Goal: Task Accomplishment & Management: Manage account settings

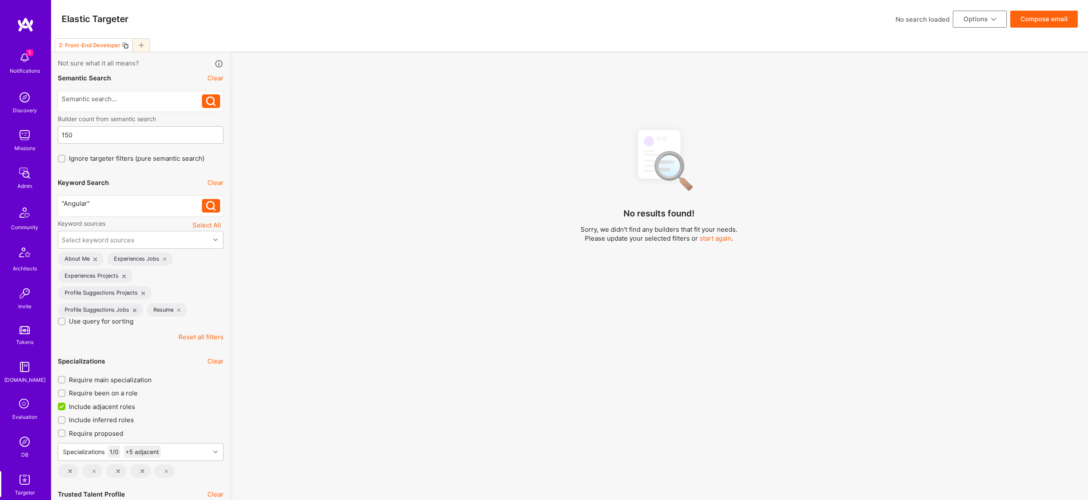
click at [139, 42] on div at bounding box center [141, 45] width 18 height 14
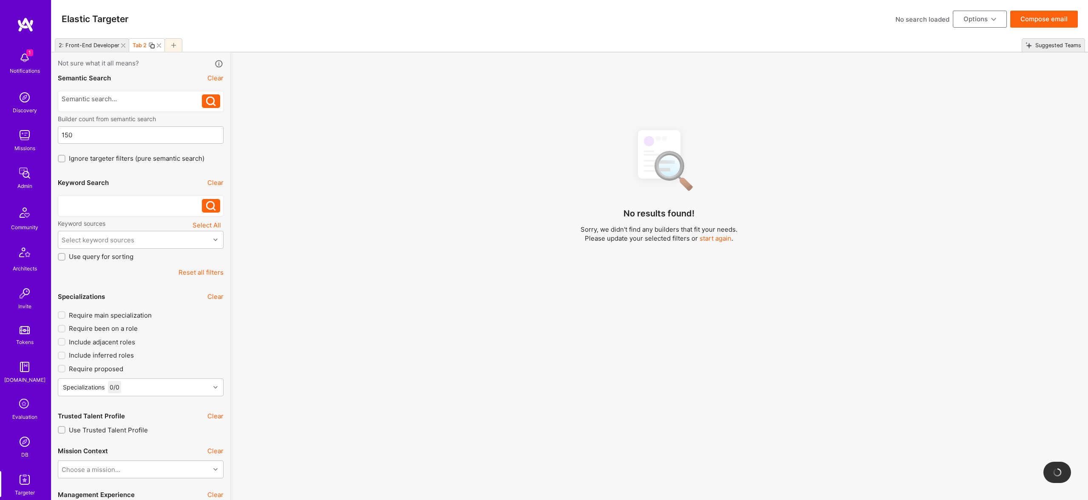
checkbox input "false"
type input "Oct 20"
type input "0"
checkbox input "false"
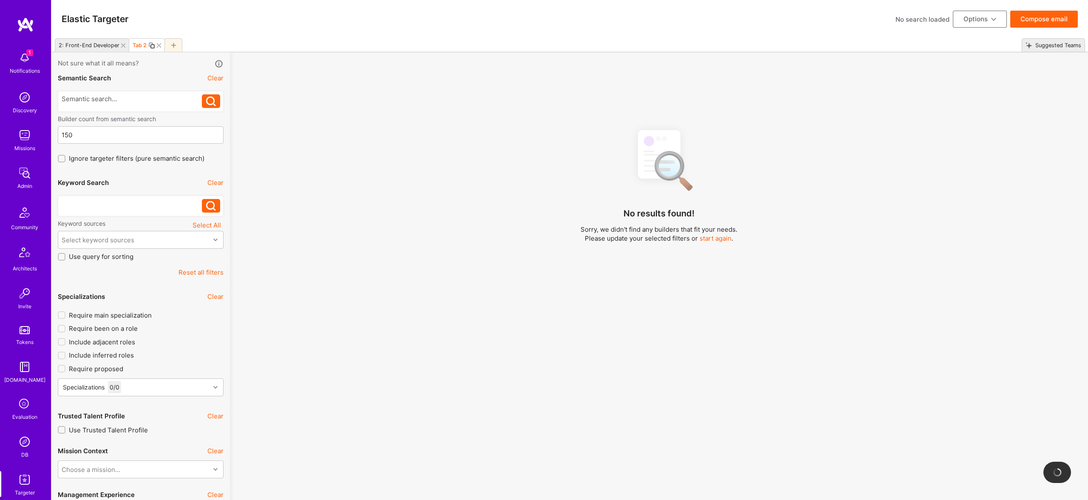
checkbox input "false"
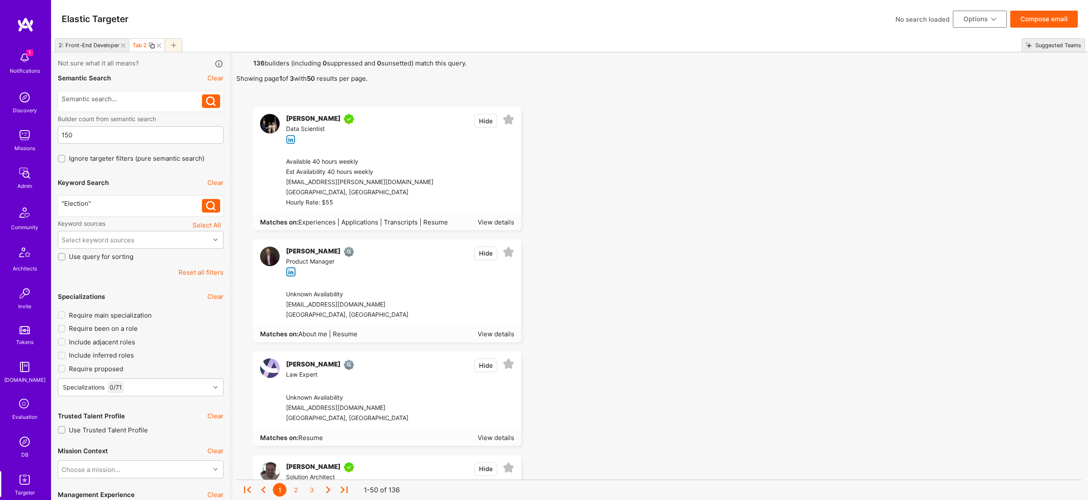
click at [74, 200] on div ""Election"" at bounding box center [132, 203] width 141 height 9
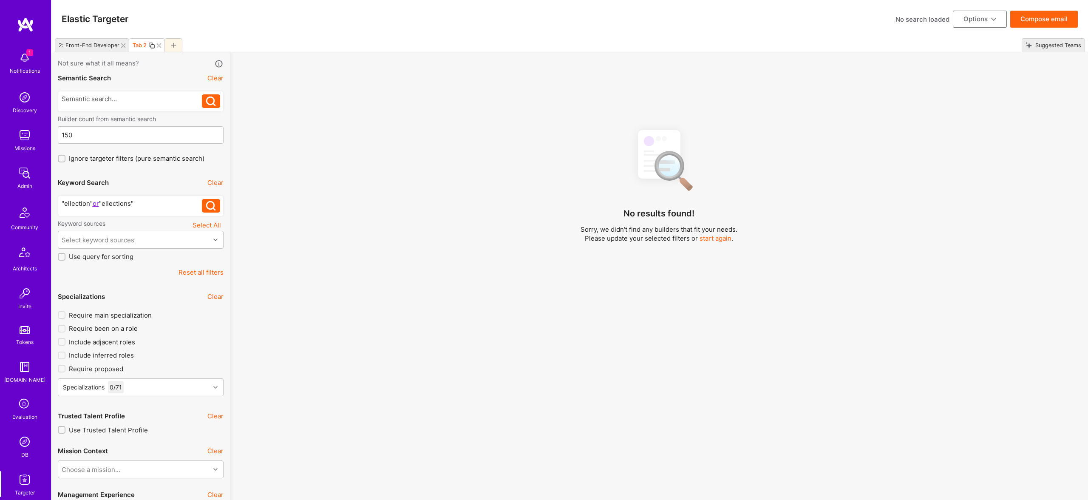
click at [68, 203] on div ""ellection" or "ellections"" at bounding box center [132, 203] width 141 height 9
click at [210, 204] on icon at bounding box center [211, 206] width 10 height 10
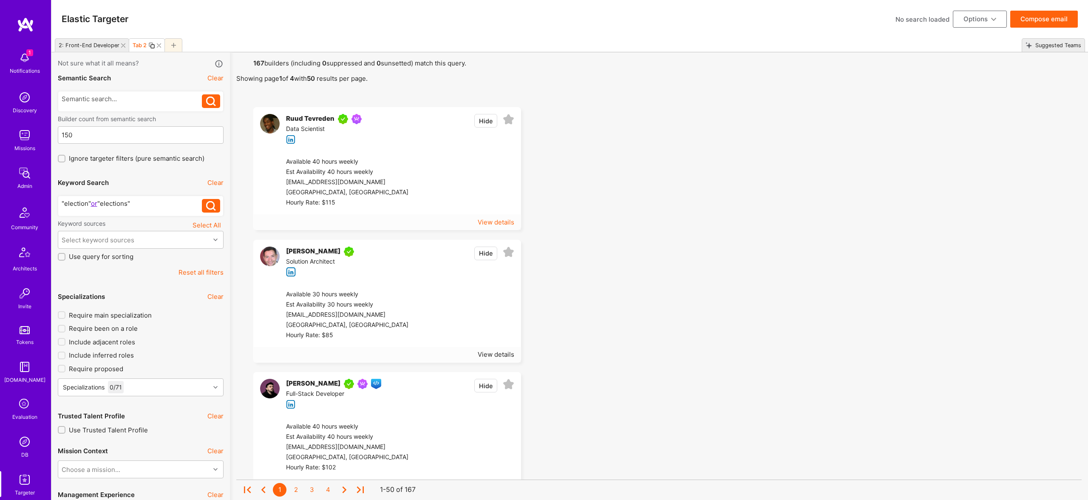
click at [499, 220] on div "View details" at bounding box center [496, 222] width 37 height 9
click at [504, 354] on div "View details" at bounding box center [496, 354] width 37 height 9
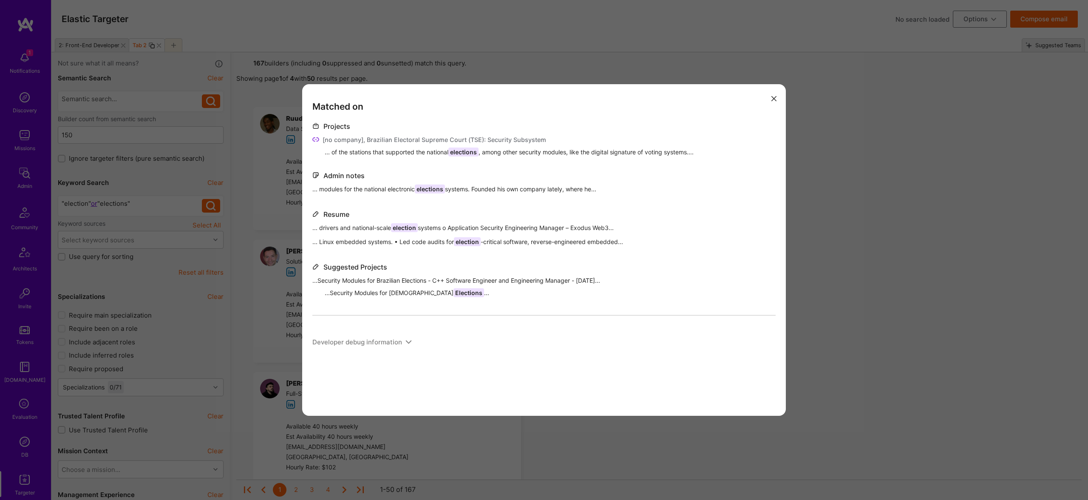
click at [304, 231] on div "Matched on Projects [no company], Brazilian Electoral Supreme Court (TSE): Secu…" at bounding box center [544, 250] width 484 height 332
click at [242, 187] on div "Matched on Projects [no company], Brazilian Electoral Supreme Court (TSE): Secu…" at bounding box center [544, 250] width 1088 height 500
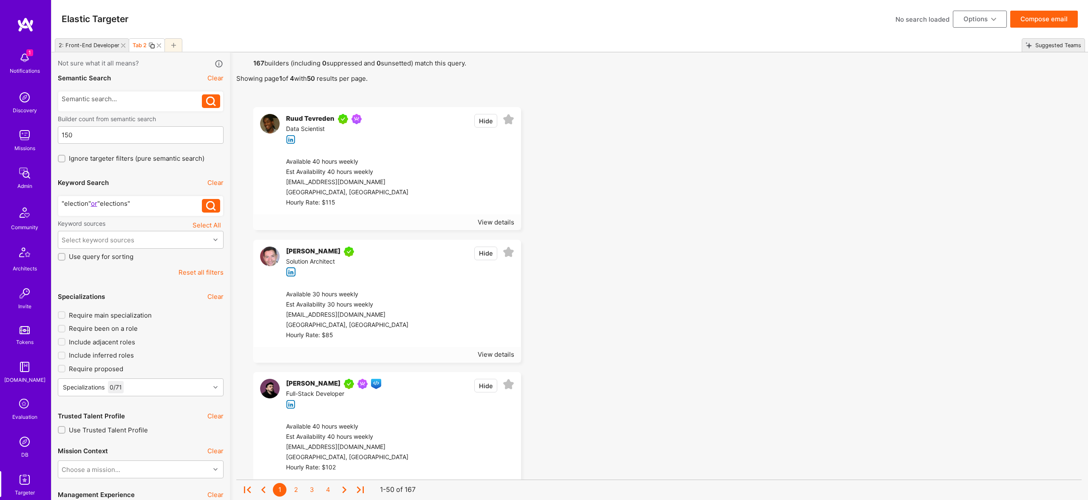
click at [269, 122] on img at bounding box center [270, 124] width 20 height 20
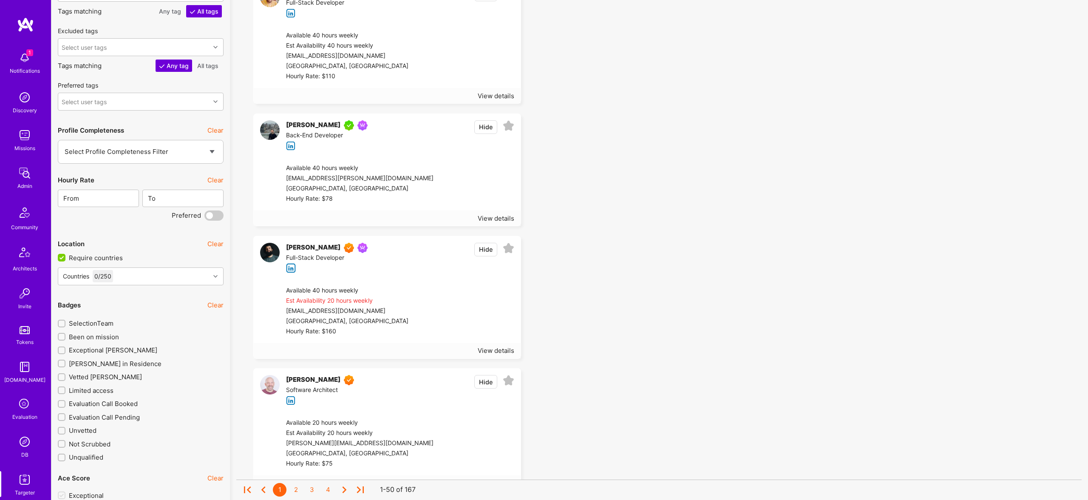
scroll to position [1183, 0]
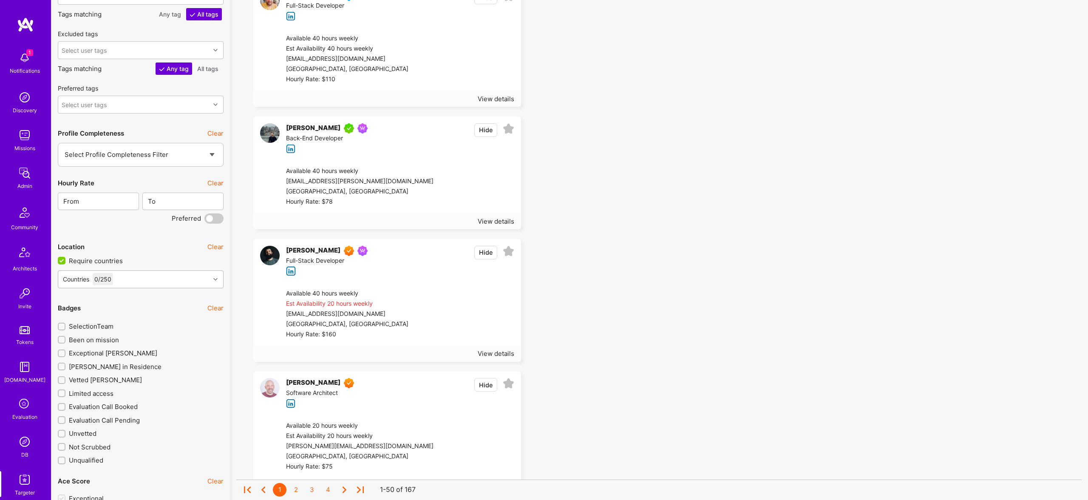
click at [136, 276] on div "Countries 0 / 250" at bounding box center [134, 279] width 152 height 17
type input "united"
click at [116, 303] on div "North America" at bounding box center [111, 305] width 73 height 9
click at [87, 321] on div "United States" at bounding box center [141, 322] width 156 height 9
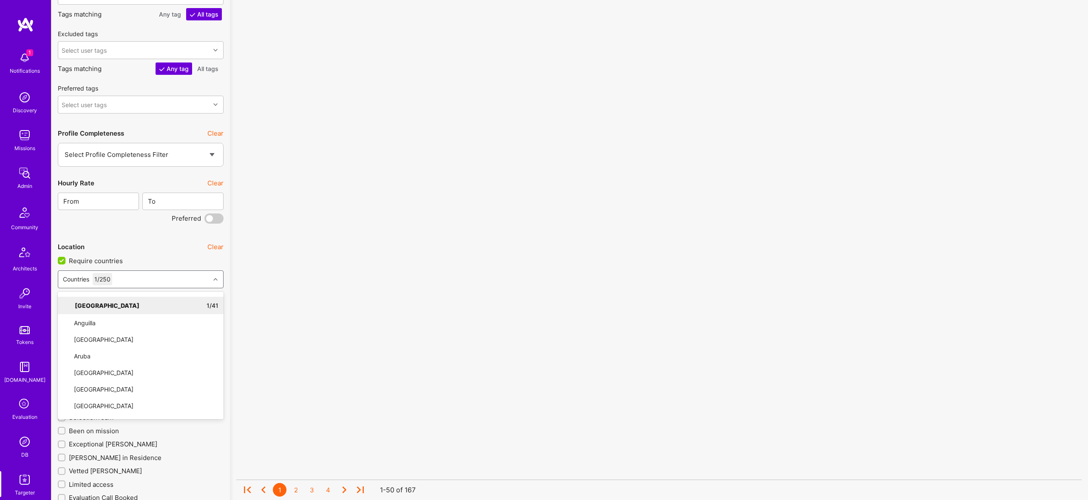
click at [719, 210] on div "No results found! Sorry, we didn't find any builders that fit your needs. Pleas…" at bounding box center [658, 159] width 845 height 2567
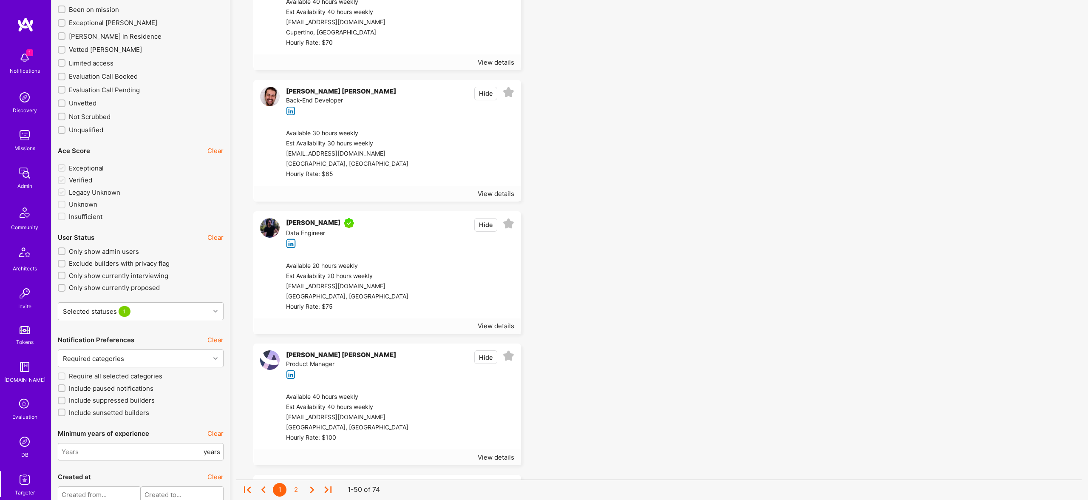
scroll to position [11, 0]
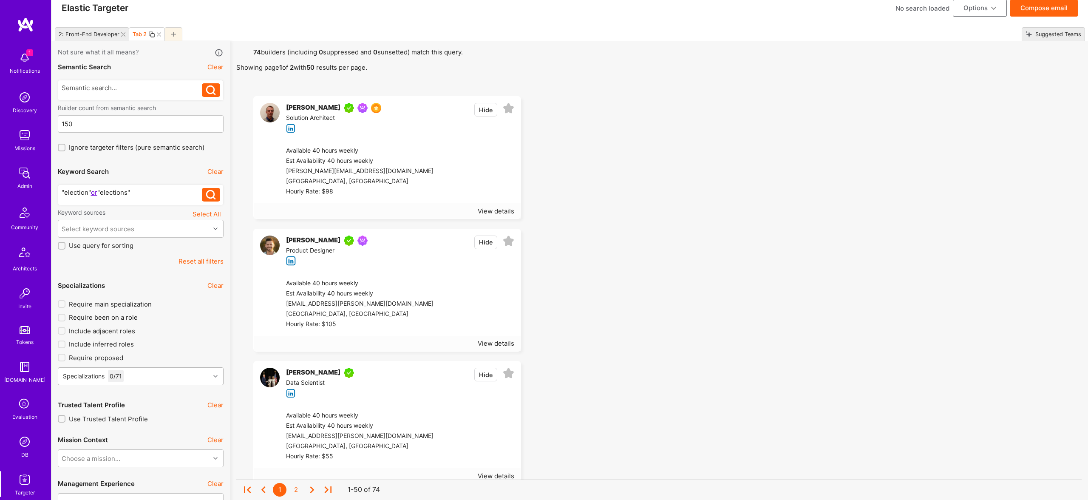
click at [151, 380] on div "Specializations 0 / 71" at bounding box center [134, 376] width 152 height 17
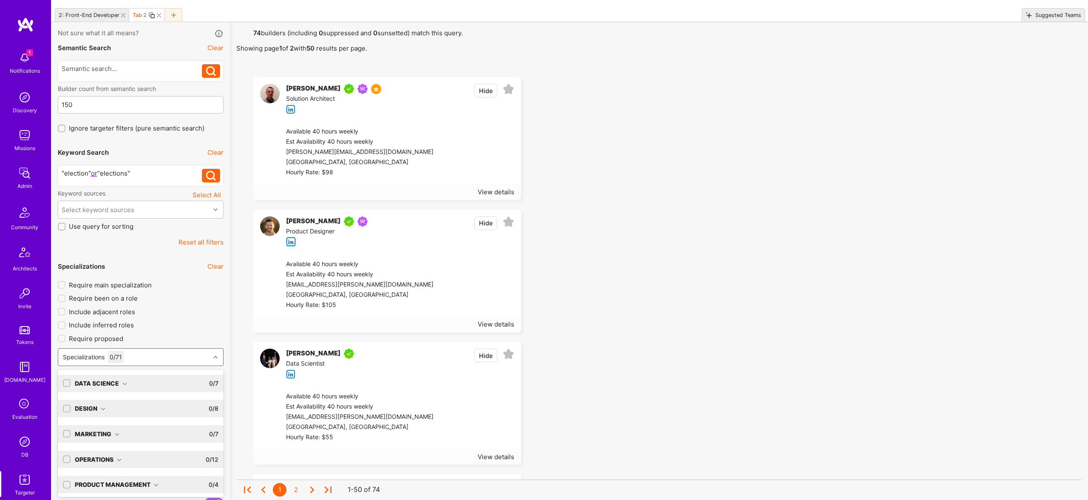
scroll to position [53, 0]
click at [135, 438] on div "Product Management 0 / 4" at bounding box center [145, 430] width 148 height 17
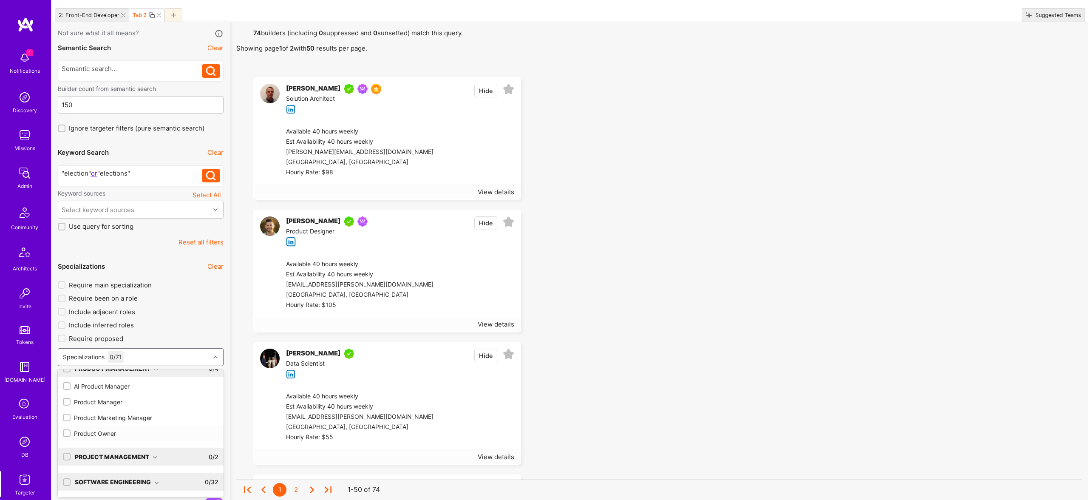
click at [100, 433] on div "Product Owner" at bounding box center [141, 433] width 156 height 9
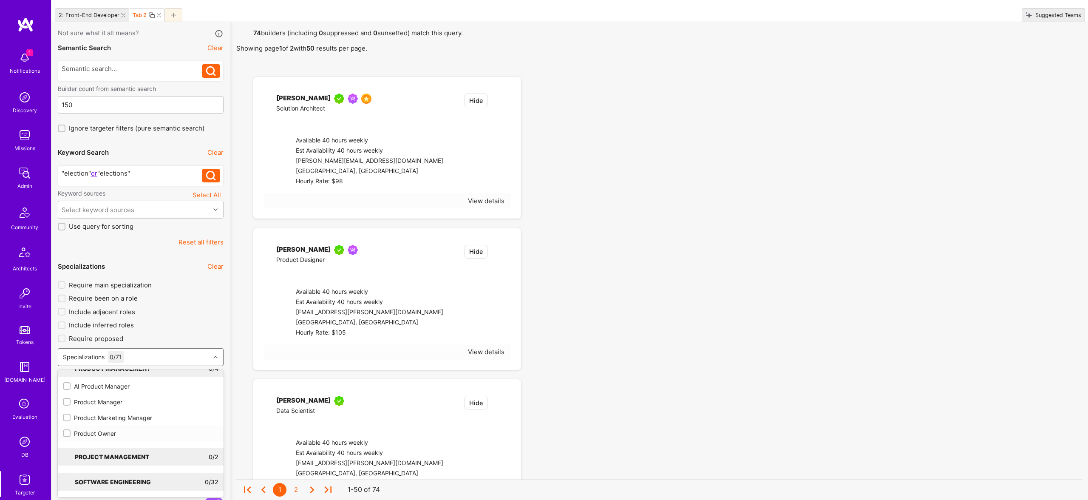
checkbox input "true"
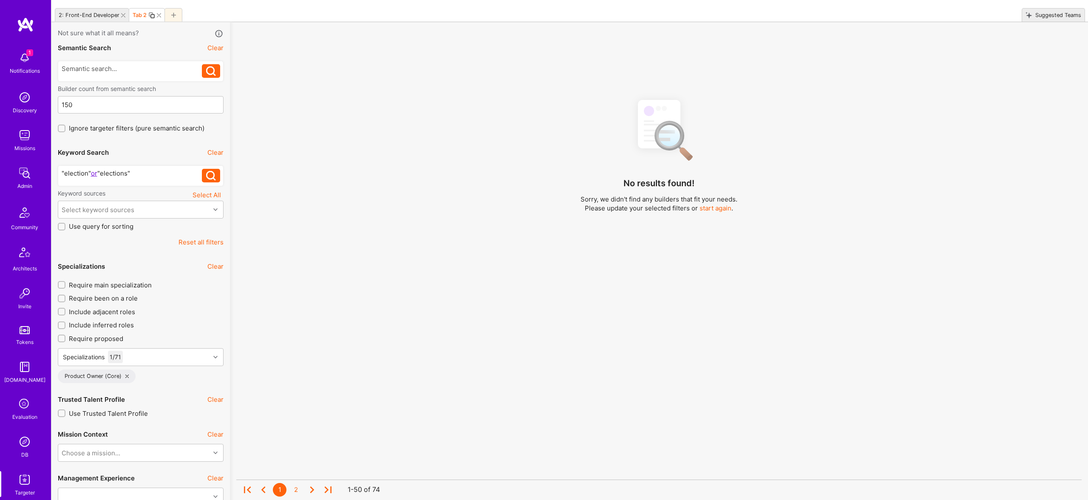
click at [739, 242] on div "No results found! Sorry, we didn't find any builders that fit your needs. Pleas…" at bounding box center [658, 292] width 845 height 400
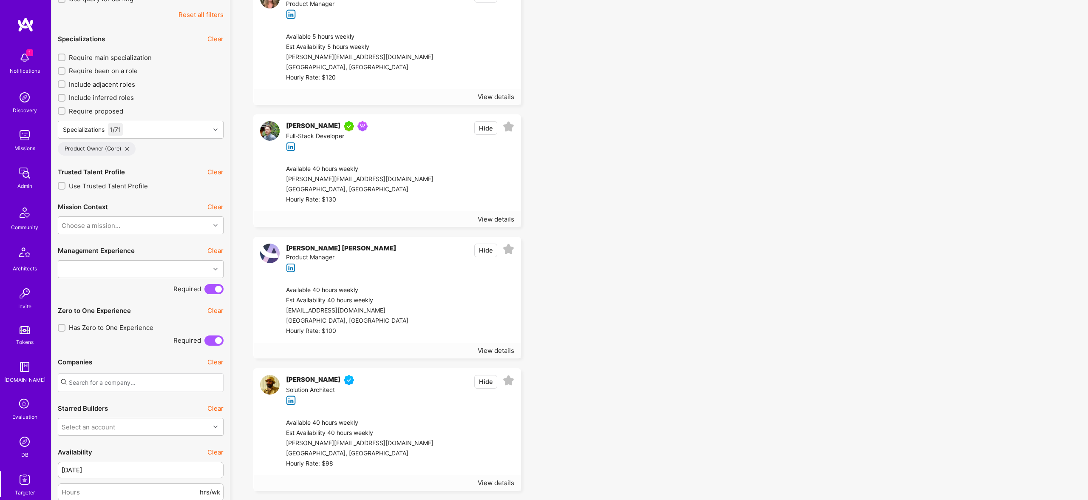
scroll to position [255, 0]
click at [491, 222] on div "View details" at bounding box center [496, 221] width 37 height 9
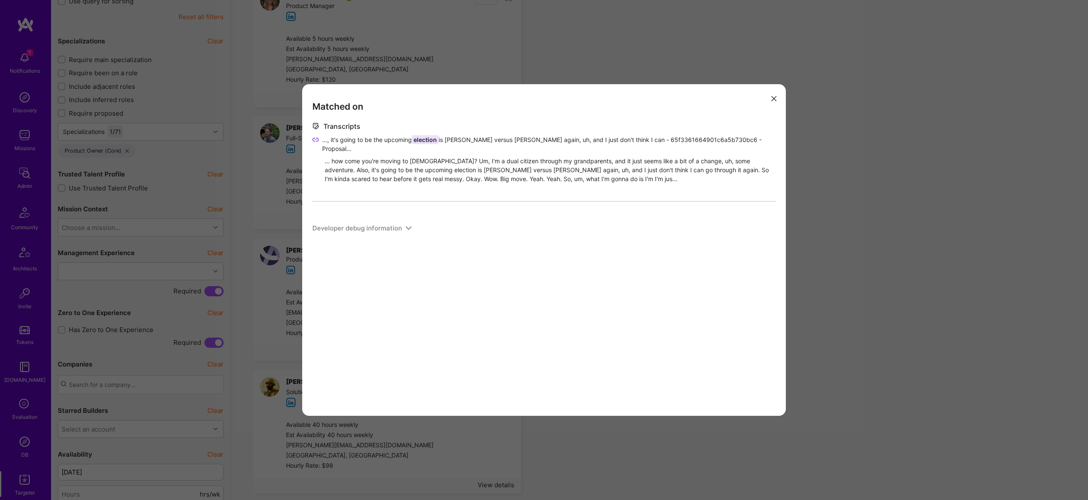
click at [847, 197] on div "Matched on Transcripts ..., it's going to be the upcoming election is Trump ver…" at bounding box center [544, 250] width 1088 height 500
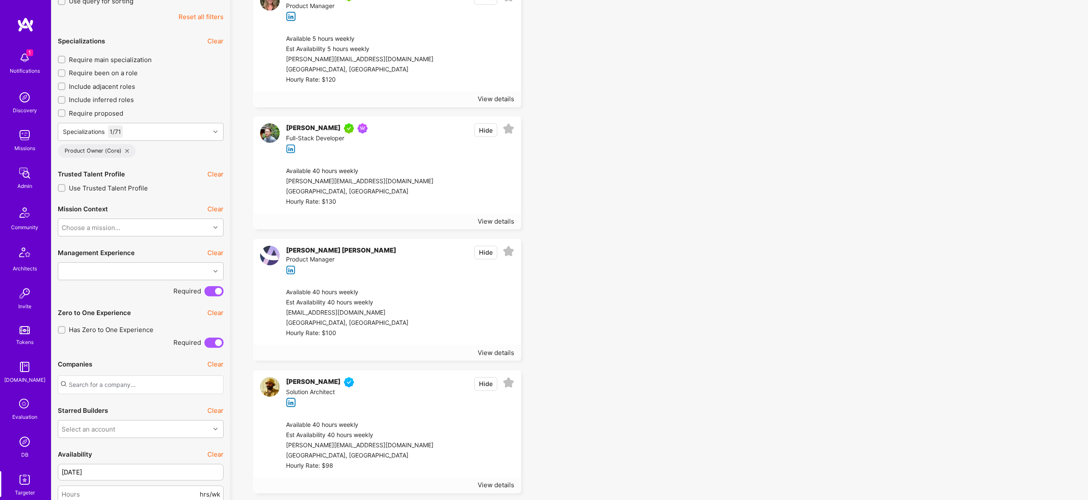
scroll to position [0, 0]
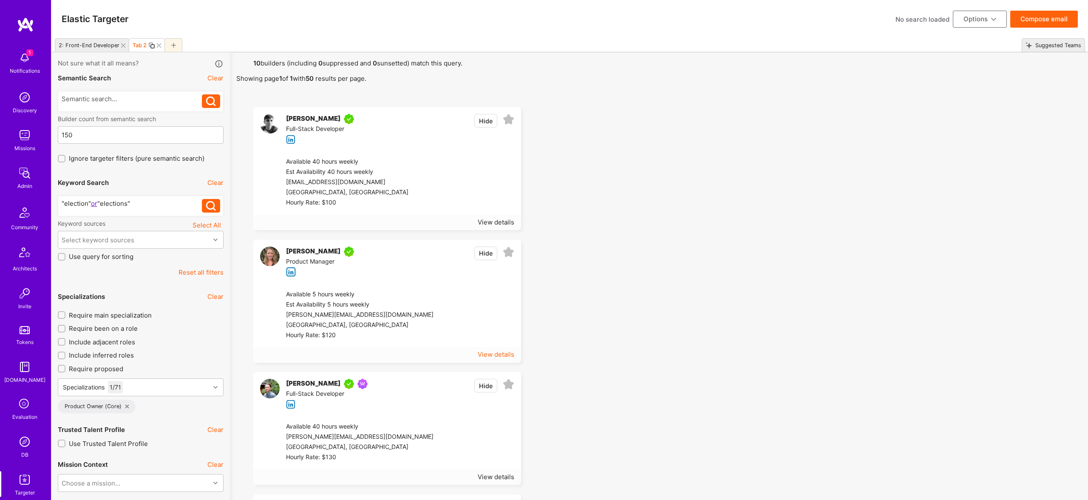
click at [499, 352] on div "View details" at bounding box center [496, 354] width 37 height 9
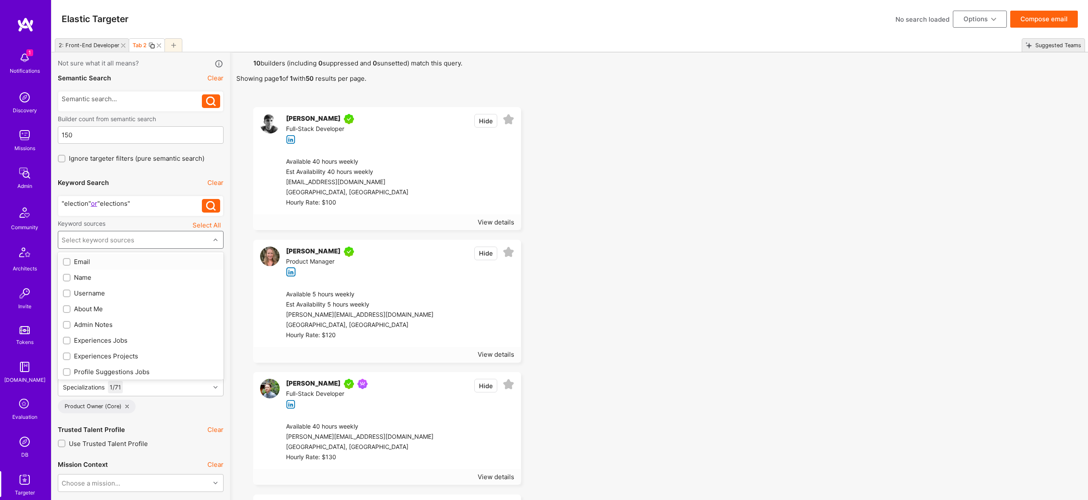
click at [139, 238] on div "Select keyword sources" at bounding box center [134, 239] width 152 height 17
drag, startPoint x: 79, startPoint y: 309, endPoint x: 103, endPoint y: 346, distance: 44.2
click at [79, 309] on div "About Me" at bounding box center [141, 308] width 156 height 9
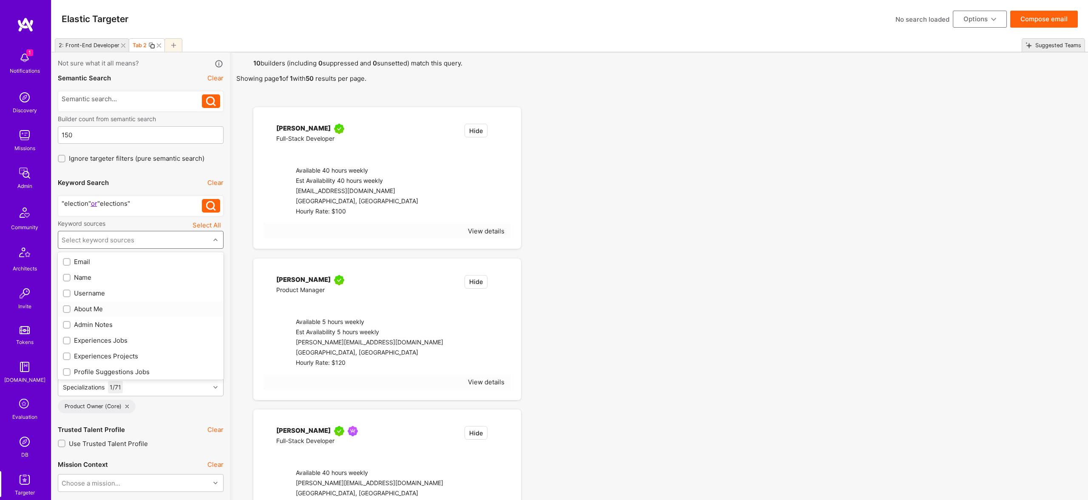
checkbox input "true"
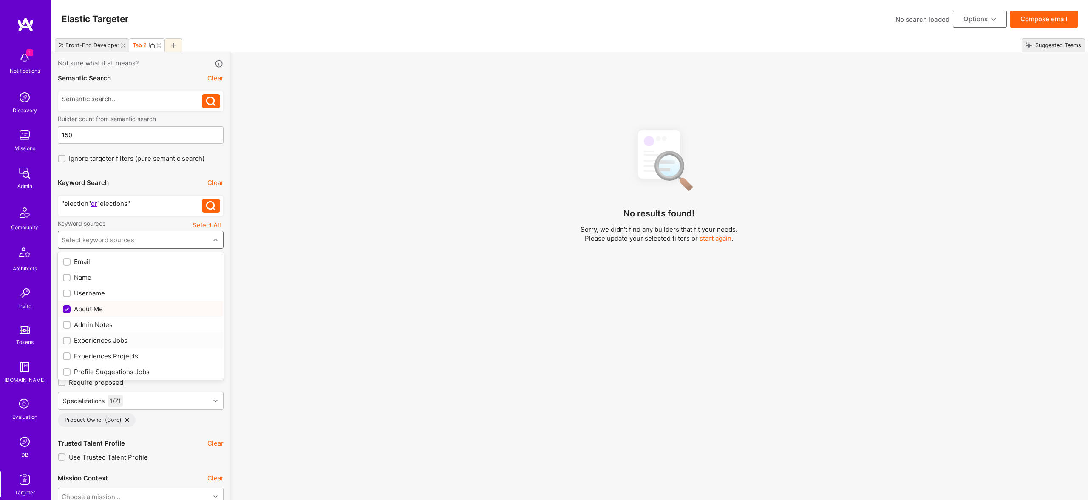
click at [102, 337] on div "Experiences Jobs" at bounding box center [141, 340] width 156 height 9
click at [108, 355] on div "Experiences Projects" at bounding box center [141, 355] width 156 height 9
checkbox input "true"
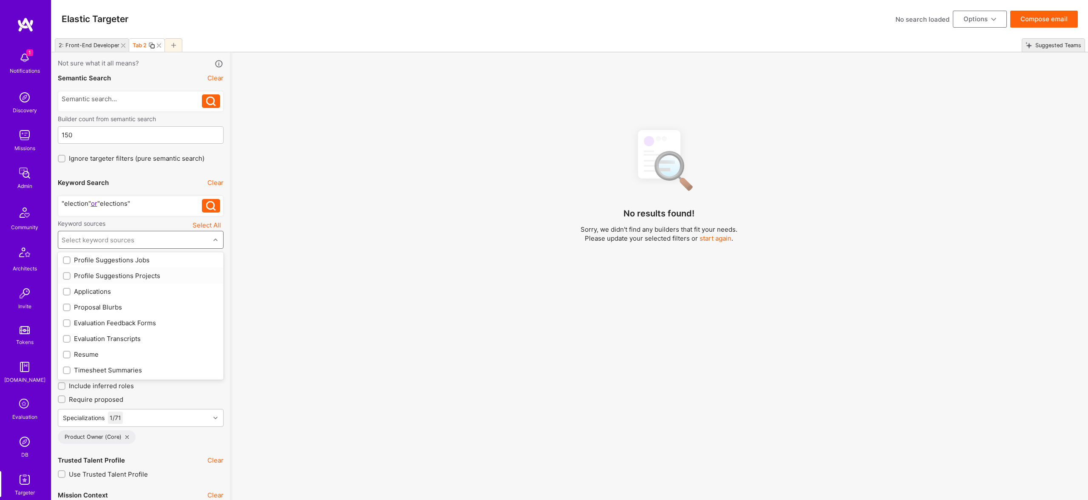
click at [119, 275] on div "Profile Suggestions Projects" at bounding box center [141, 275] width 156 height 9
checkbox input "true"
click at [126, 254] on div "Profile Suggestions Jobs" at bounding box center [141, 260] width 166 height 16
checkbox input "true"
click at [78, 355] on div "Resume" at bounding box center [141, 354] width 156 height 9
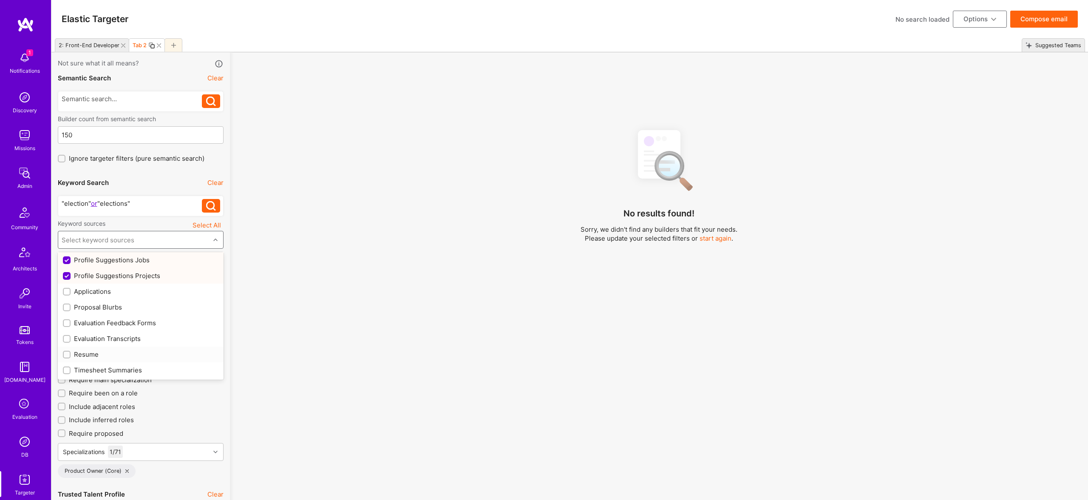
checkbox input "true"
click at [461, 362] on div "No results found! Sorry, we didn't find any builders that fit your needs. Pleas…" at bounding box center [658, 322] width 845 height 400
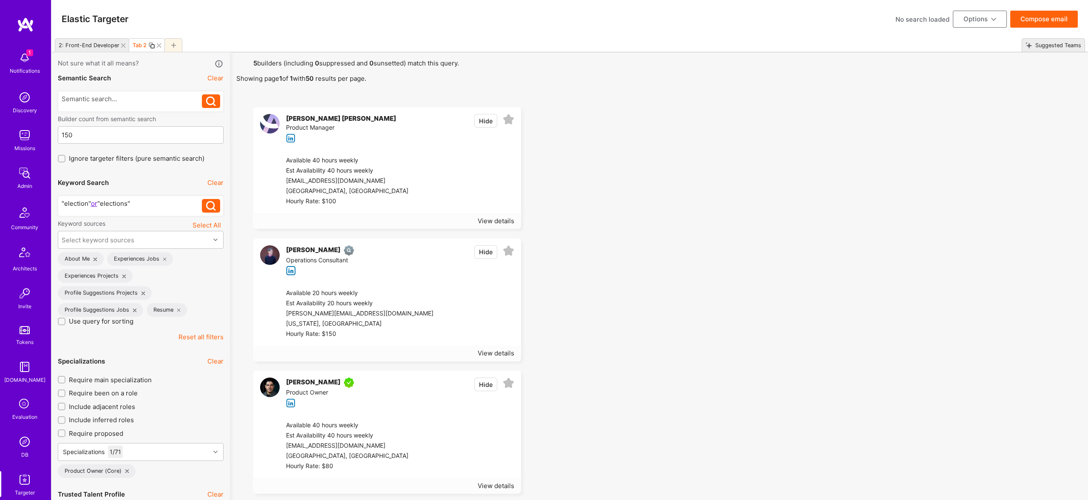
scroll to position [3, 0]
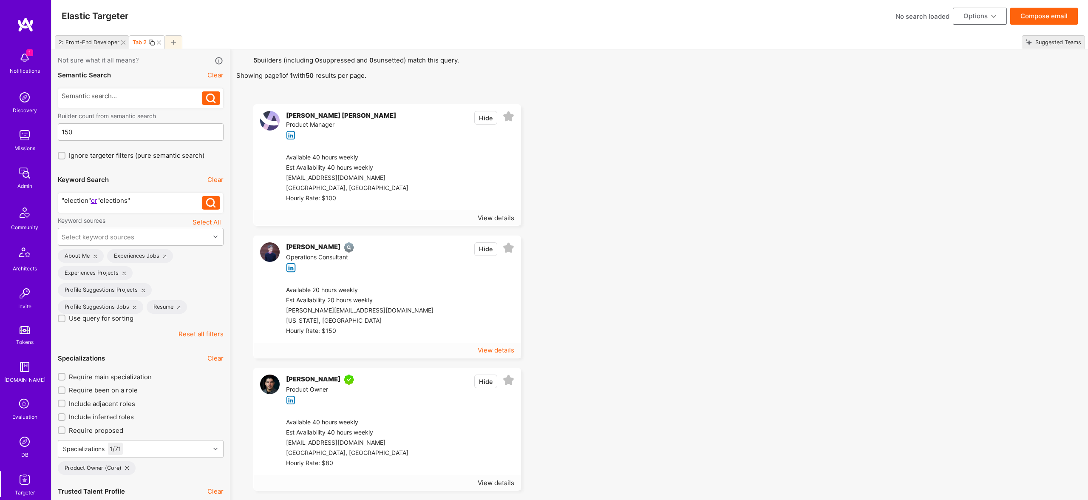
click at [491, 349] on div "View details" at bounding box center [496, 350] width 37 height 9
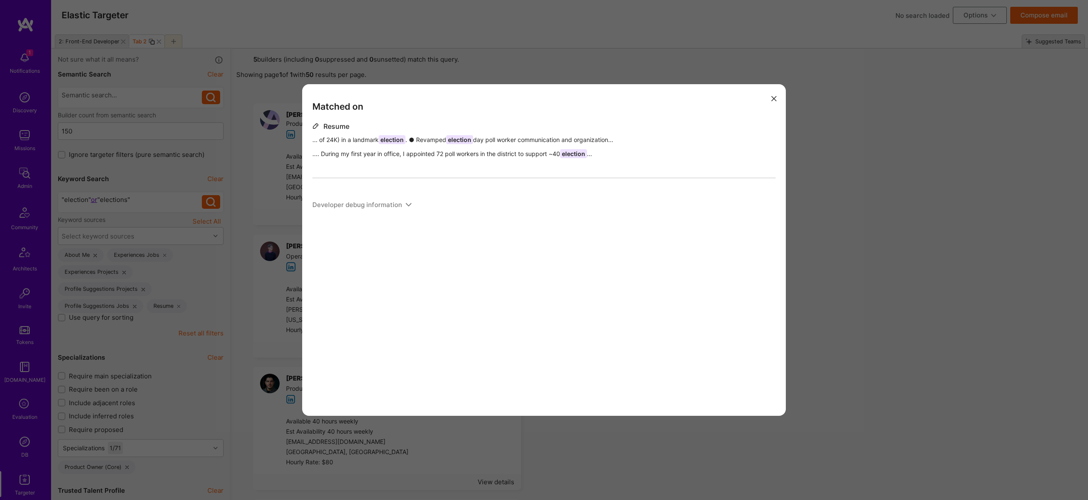
scroll to position [2, 0]
click at [886, 231] on div "Matched on Resume ... of 24K) in a landmark election . ● Revamped election day …" at bounding box center [544, 250] width 1088 height 500
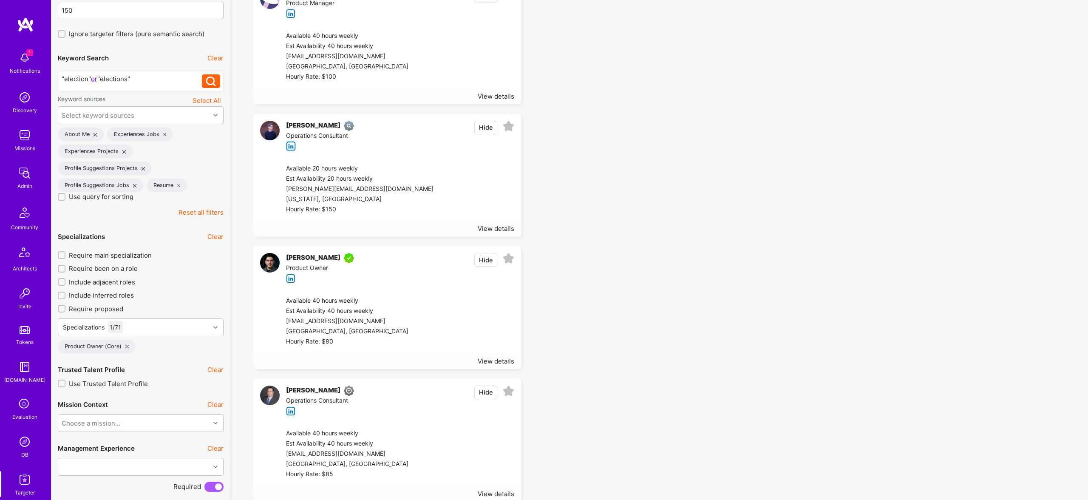
scroll to position [125, 0]
click at [502, 361] on div "View details" at bounding box center [496, 360] width 37 height 9
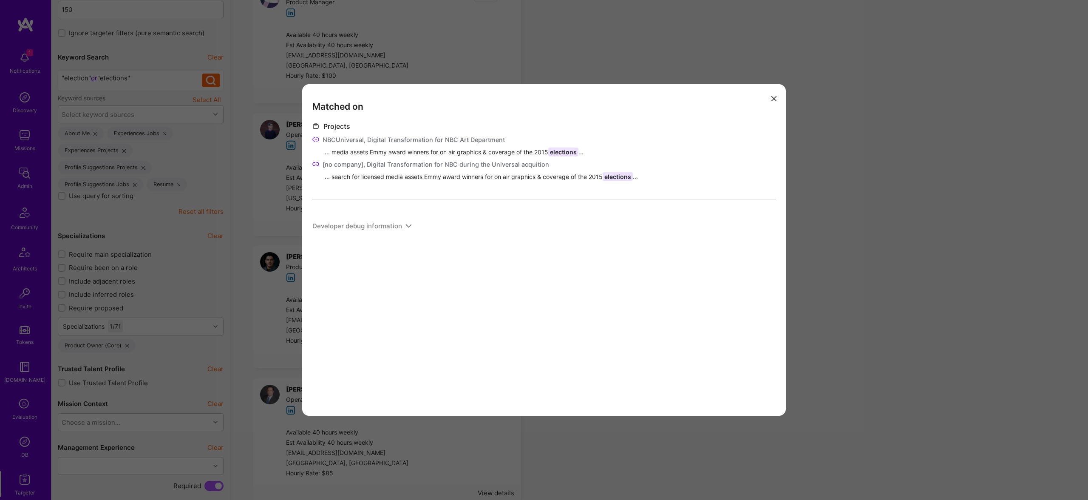
click at [983, 266] on div "Matched on Projects NBCUniversal, Digital Transformation for NBC Art Department…" at bounding box center [544, 250] width 1088 height 500
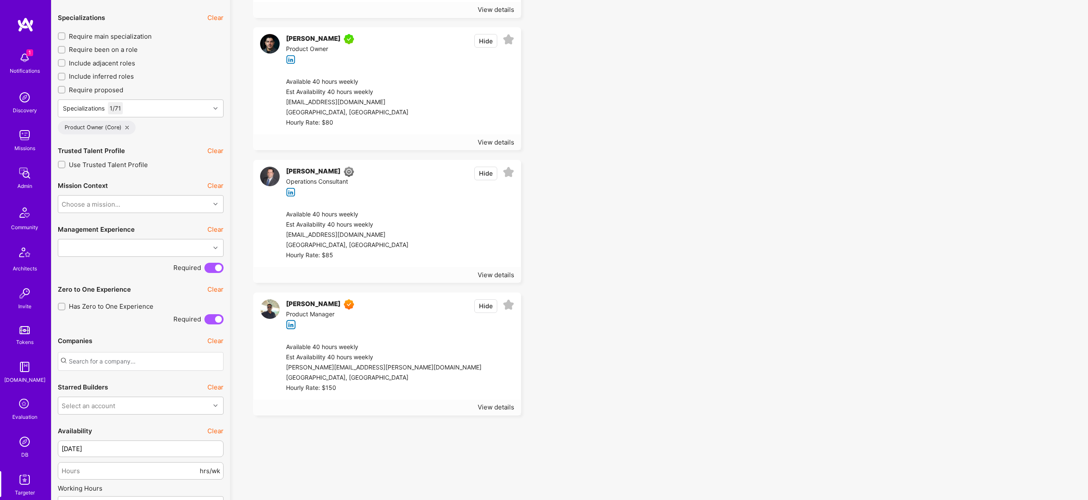
scroll to position [347, 0]
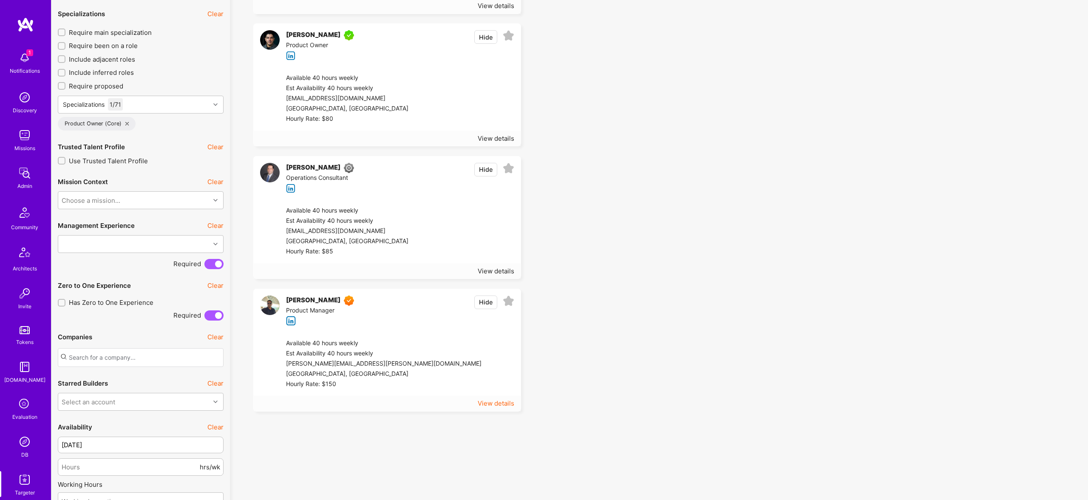
click at [497, 400] on div "View details" at bounding box center [496, 403] width 37 height 9
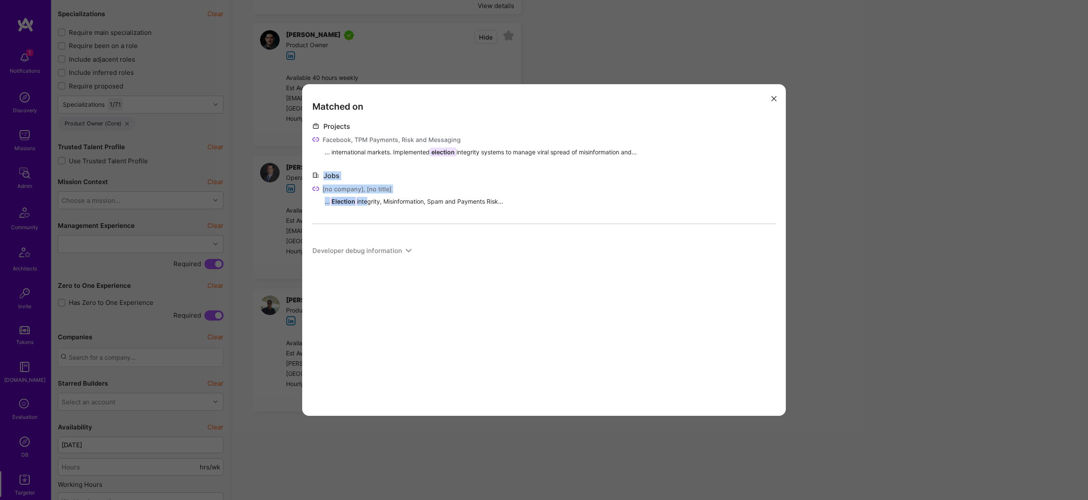
drag, startPoint x: 365, startPoint y: 199, endPoint x: 489, endPoint y: 216, distance: 125.6
click at [491, 215] on div "Projects Facebook, TPM Payments, Risk and Messaging ... international markets. …" at bounding box center [543, 190] width 463 height 139
click at [372, 189] on div "[no company], [no title]" at bounding box center [357, 188] width 69 height 9
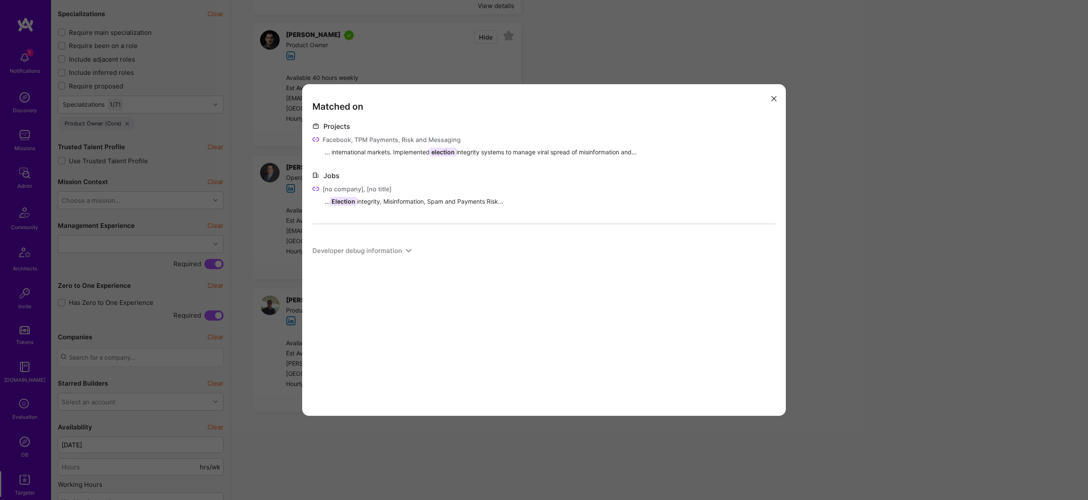
click at [868, 279] on div "Matched on Projects Facebook, TPM Payments, Risk and Messaging ... internationa…" at bounding box center [544, 250] width 1088 height 500
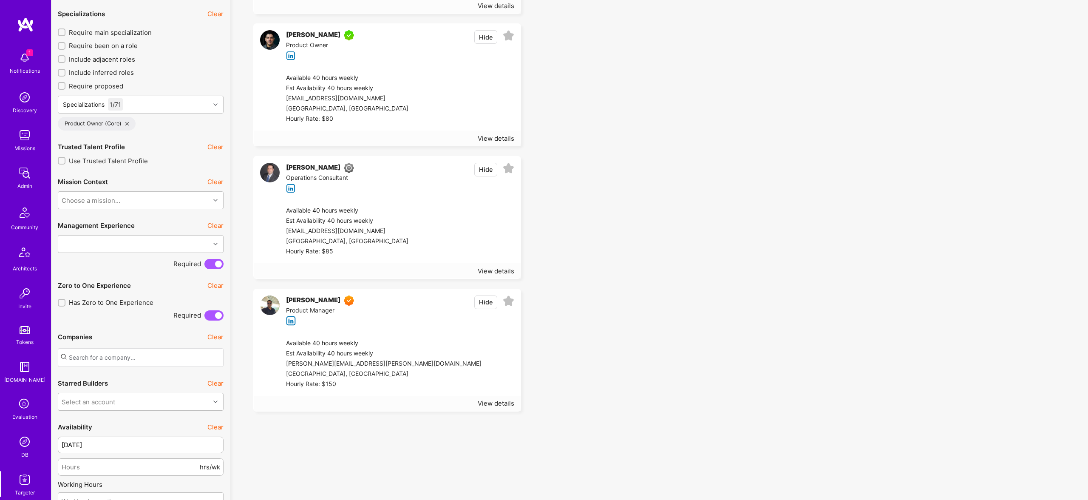
click at [268, 306] on img at bounding box center [270, 305] width 20 height 20
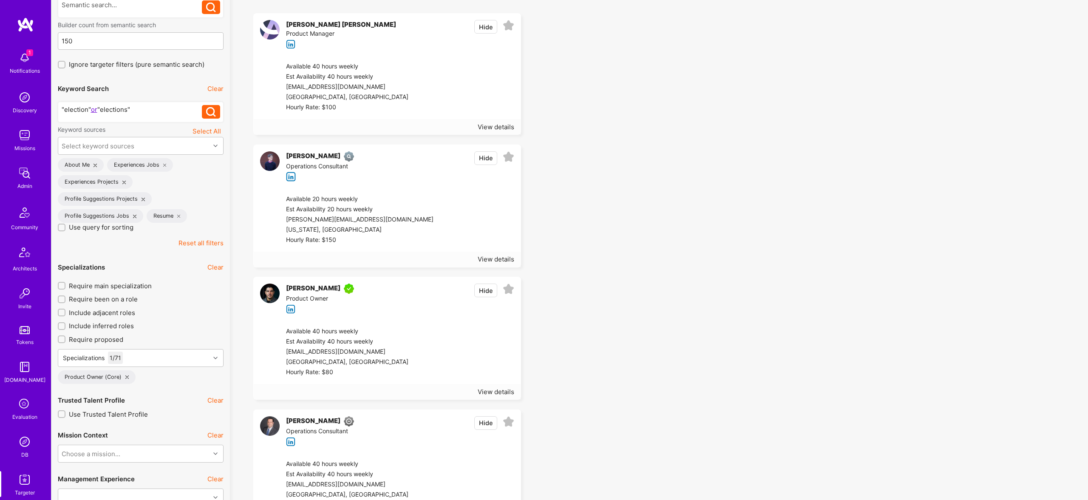
scroll to position [0, 0]
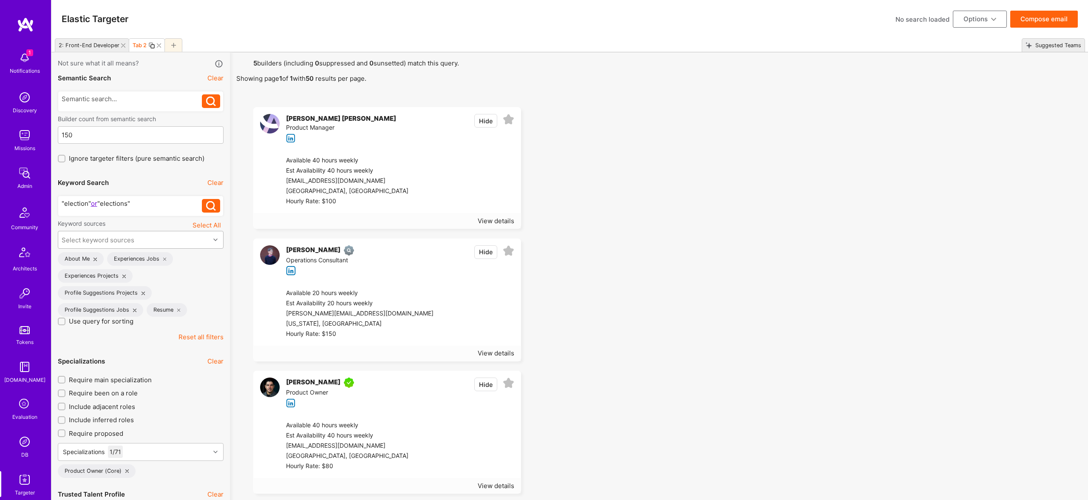
click at [139, 243] on div "Select keyword sources" at bounding box center [134, 239] width 152 height 17
drag, startPoint x: 826, startPoint y: 183, endPoint x: 731, endPoint y: 180, distance: 94.8
click at [823, 183] on ul "Victoria Toyin-Moses Product Manager Hide Available 40 hours weekly Est Availab…" at bounding box center [658, 433] width 845 height 652
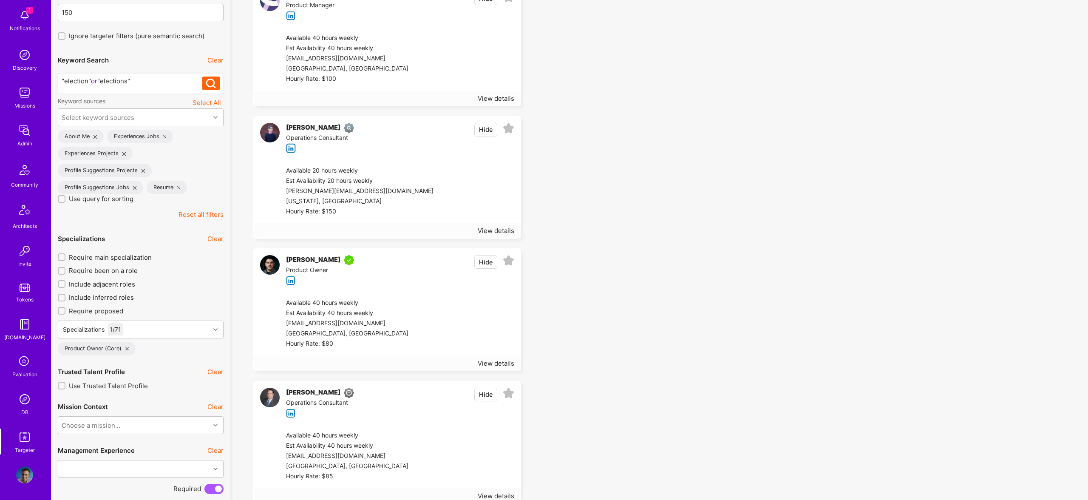
scroll to position [122, 0]
click at [174, 327] on div "Specializations 1 / 71" at bounding box center [134, 329] width 152 height 17
type input "soft"
click at [142, 354] on div "Software Engineering" at bounding box center [117, 355] width 84 height 9
click at [93, 371] on div "Software Architect" at bounding box center [141, 373] width 156 height 9
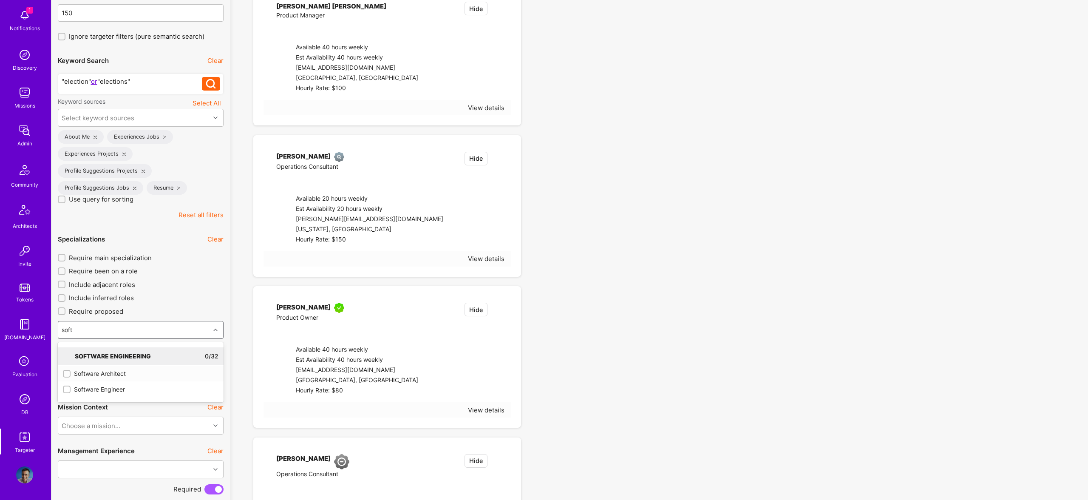
checkbox input "true"
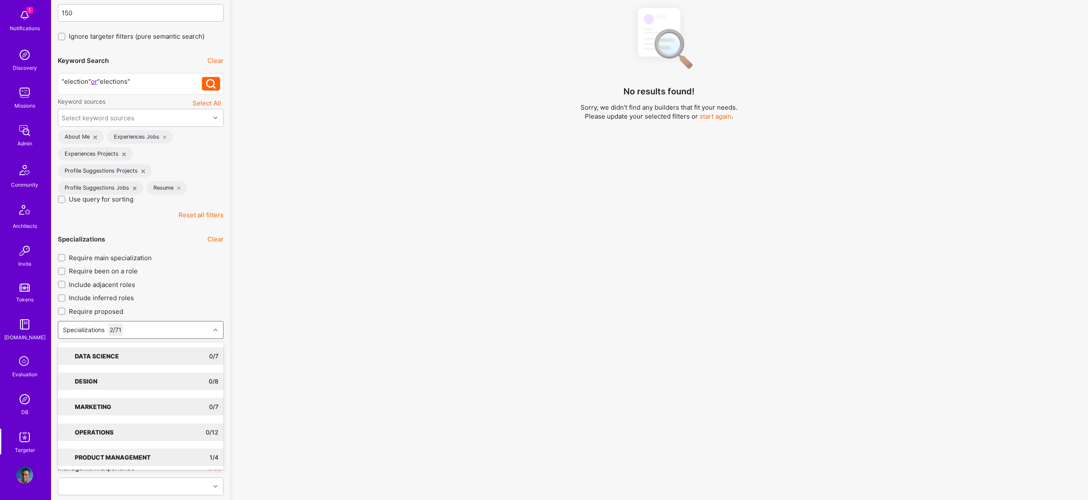
click at [698, 287] on div "No results found! Sorry, we didn't find any builders that fit your needs. Pleas…" at bounding box center [658, 200] width 845 height 400
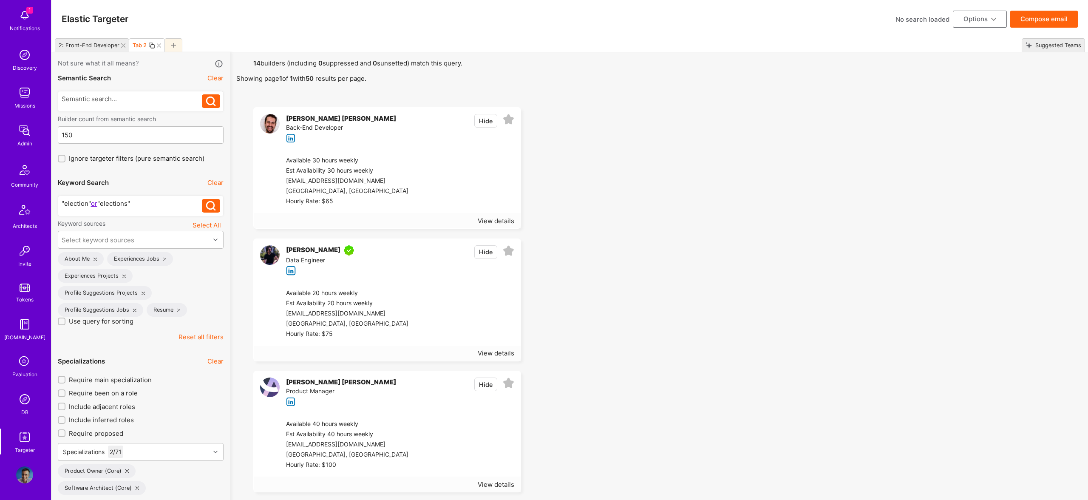
scroll to position [6, 0]
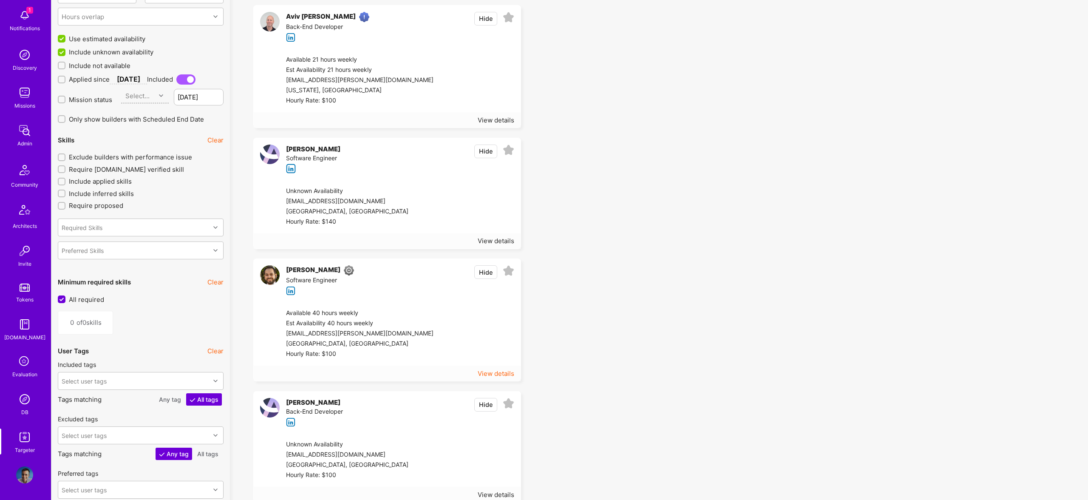
click at [498, 367] on div "View details" at bounding box center [387, 373] width 267 height 15
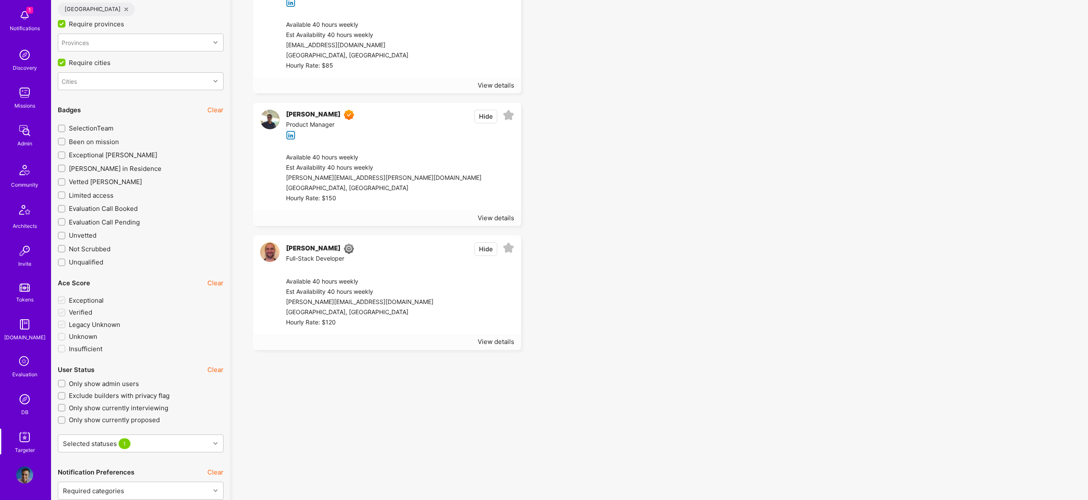
scroll to position [1567, 0]
click at [506, 214] on div "View details" at bounding box center [496, 218] width 37 height 9
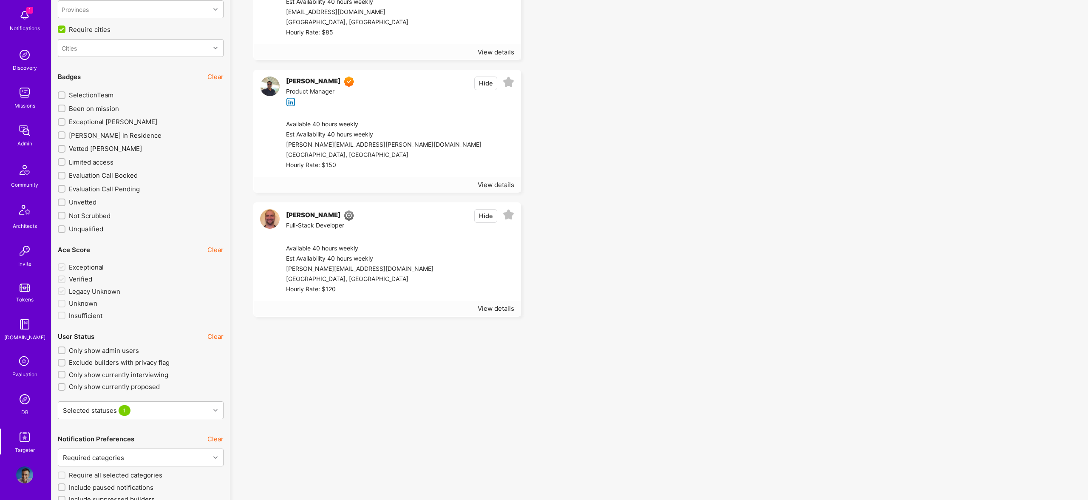
scroll to position [1599, 0]
click at [505, 313] on div "View details" at bounding box center [496, 310] width 37 height 9
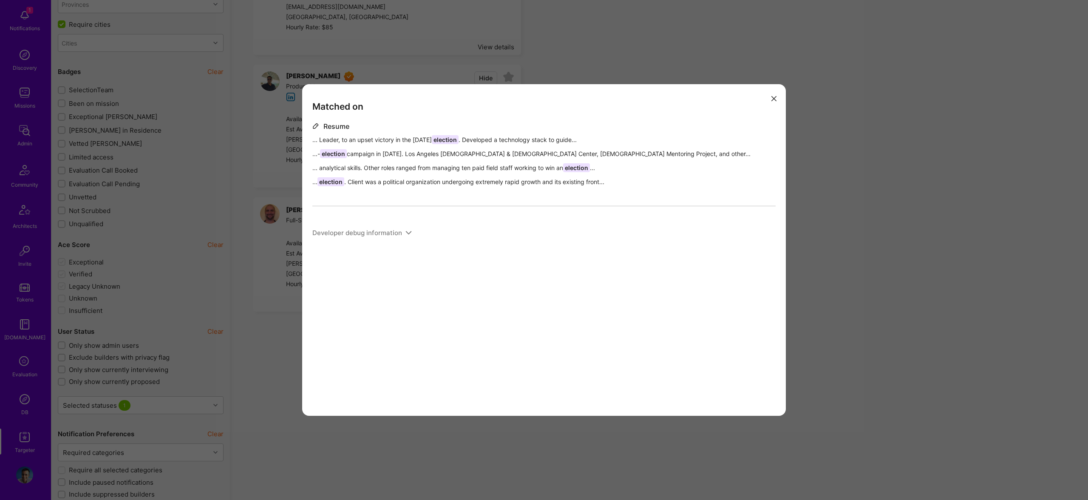
scroll to position [1605, 0]
click at [270, 230] on div "Matched on Resume ... Leader, to an upset victory in the November 2018 election…" at bounding box center [544, 250] width 1088 height 500
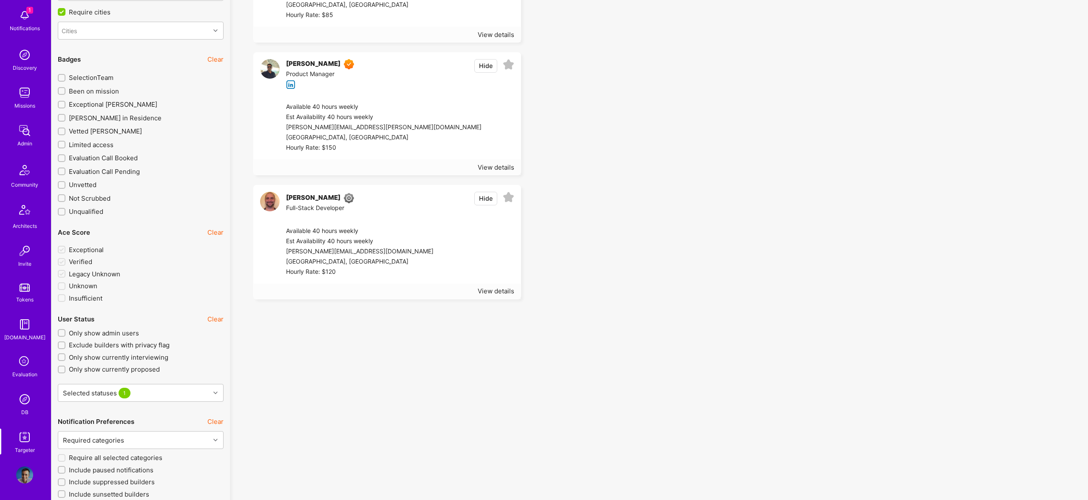
scroll to position [1611, 0]
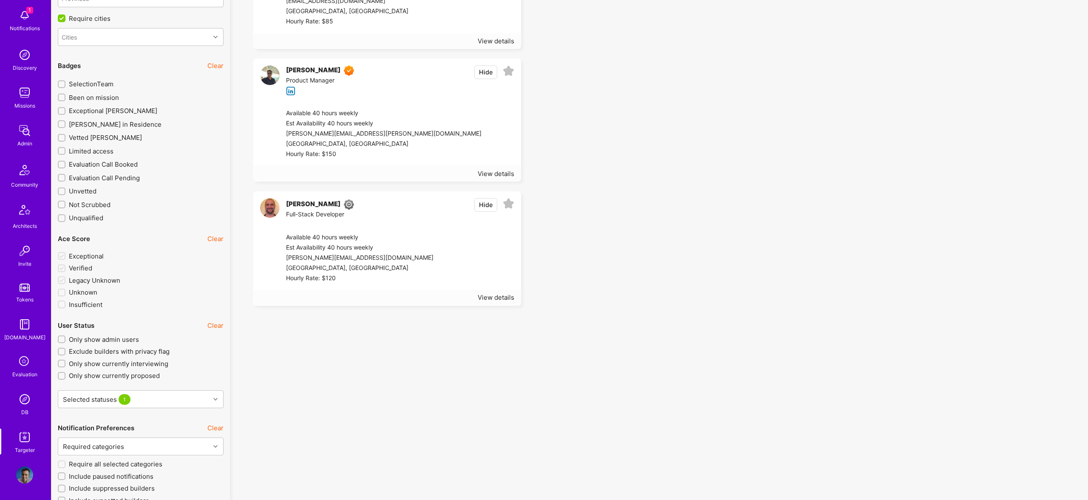
click at [264, 204] on img at bounding box center [270, 208] width 20 height 20
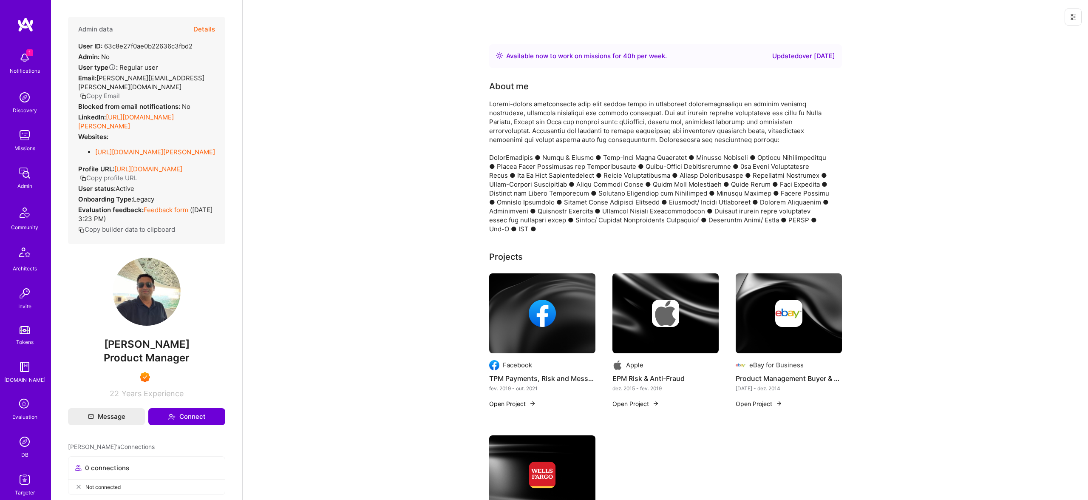
click at [671, 311] on img at bounding box center [665, 313] width 27 height 27
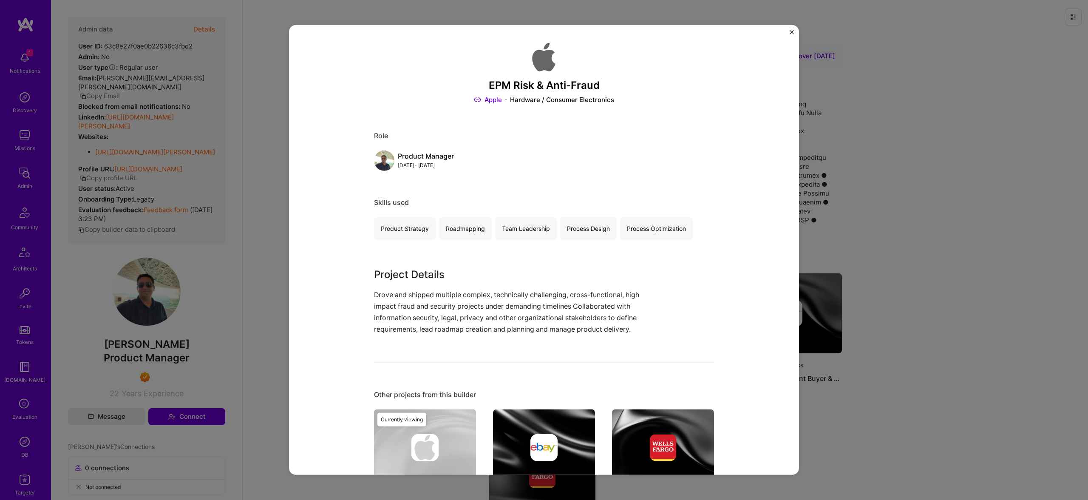
click at [993, 221] on div "EPM Risk & Anti-Fraud Apple Hardware / Consumer Electronics Role Product Manage…" at bounding box center [544, 250] width 1088 height 500
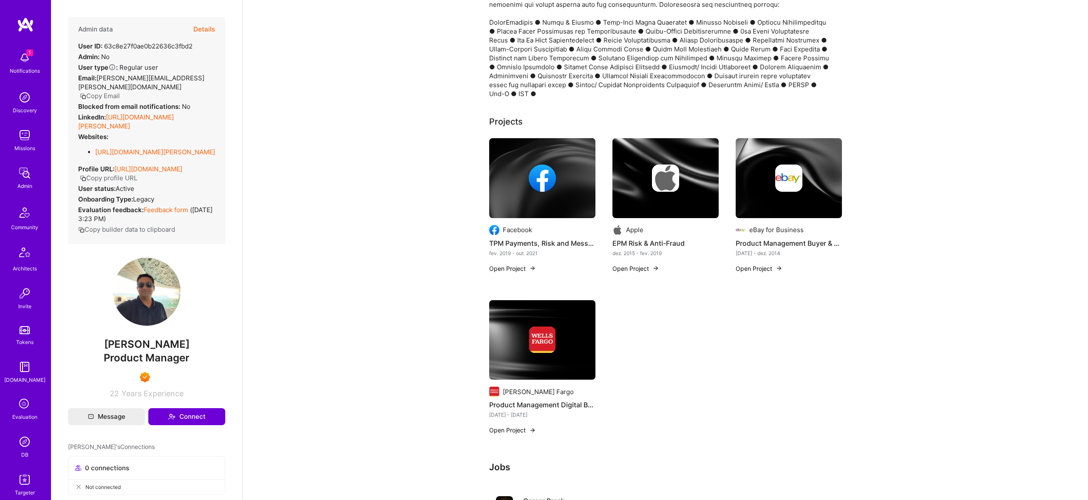
scroll to position [149, 0]
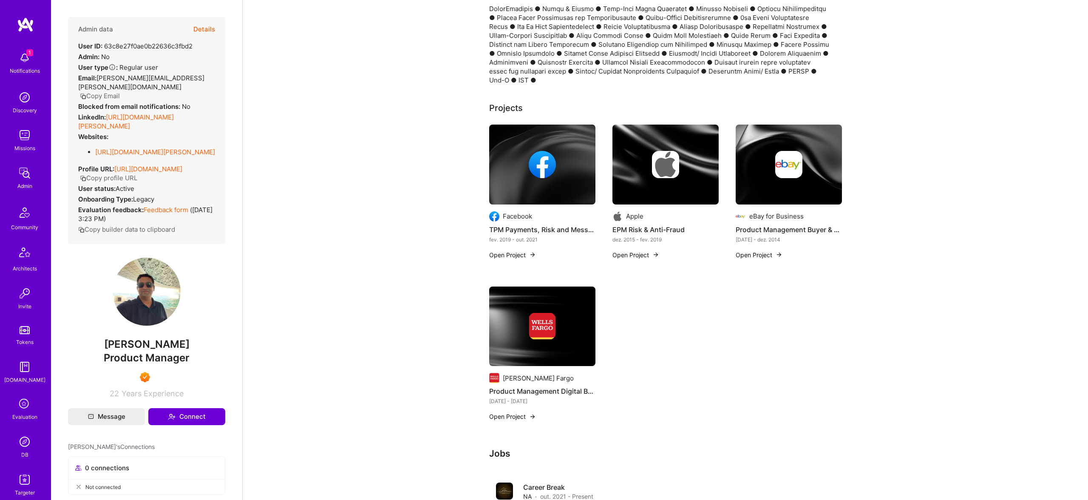
click at [802, 145] on img at bounding box center [789, 165] width 106 height 80
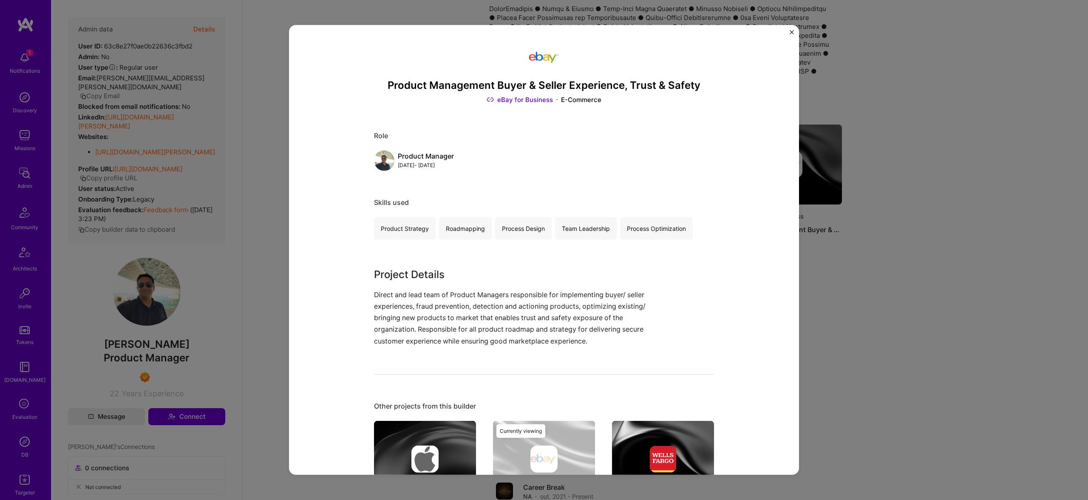
click at [1013, 147] on div "Product Management Buyer & Seller Experience, Trust & Safety eBay for Business …" at bounding box center [544, 250] width 1088 height 500
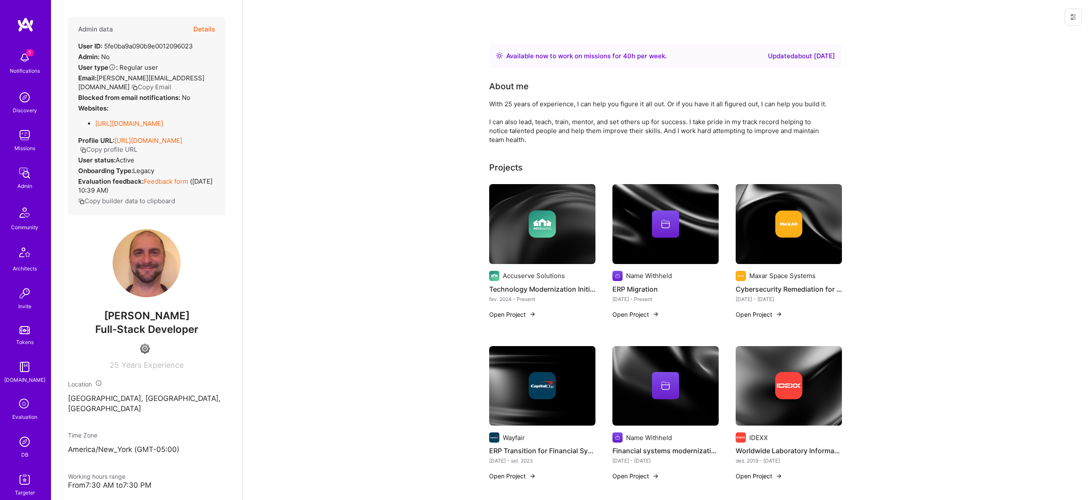
click at [213, 31] on button "Details" at bounding box center [204, 29] width 22 height 25
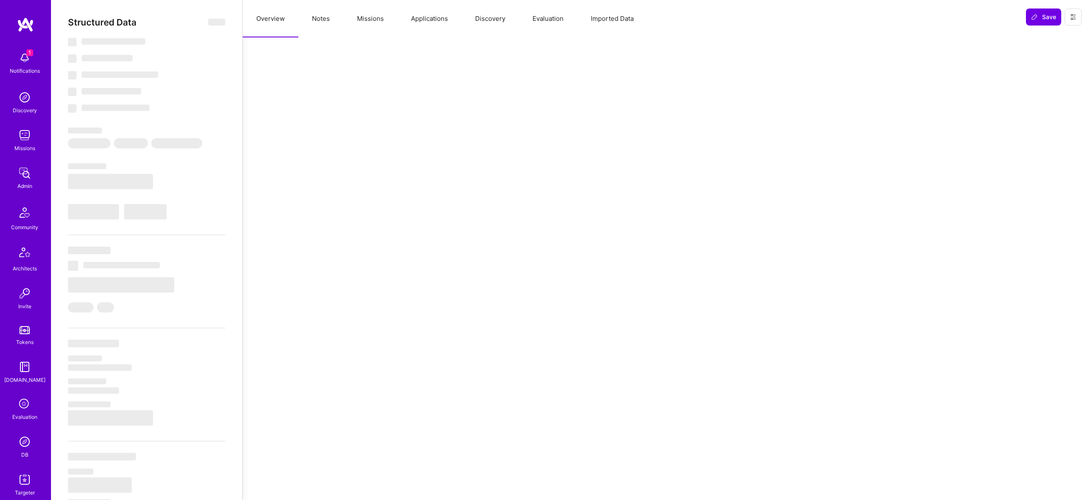
select select "Right Now"
select select "4"
select select "7"
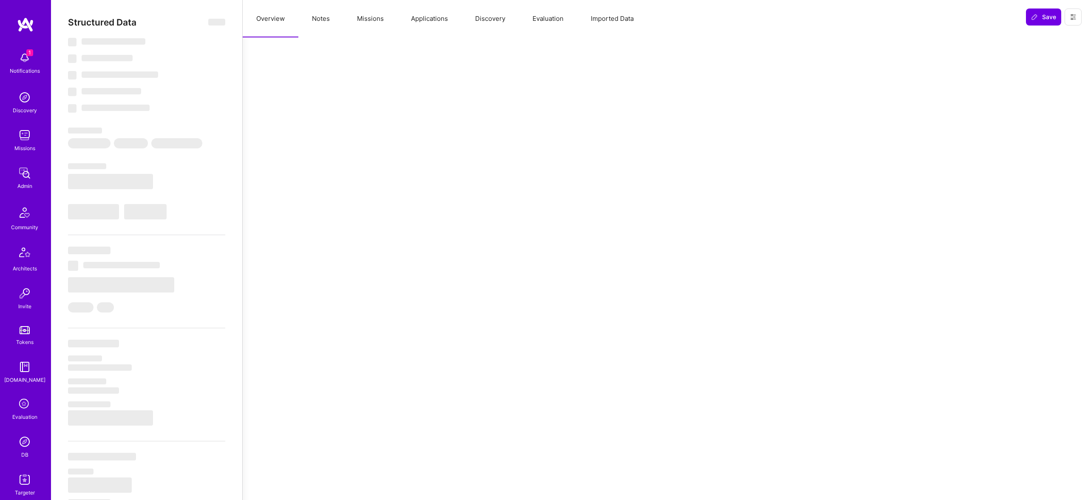
select select "US"
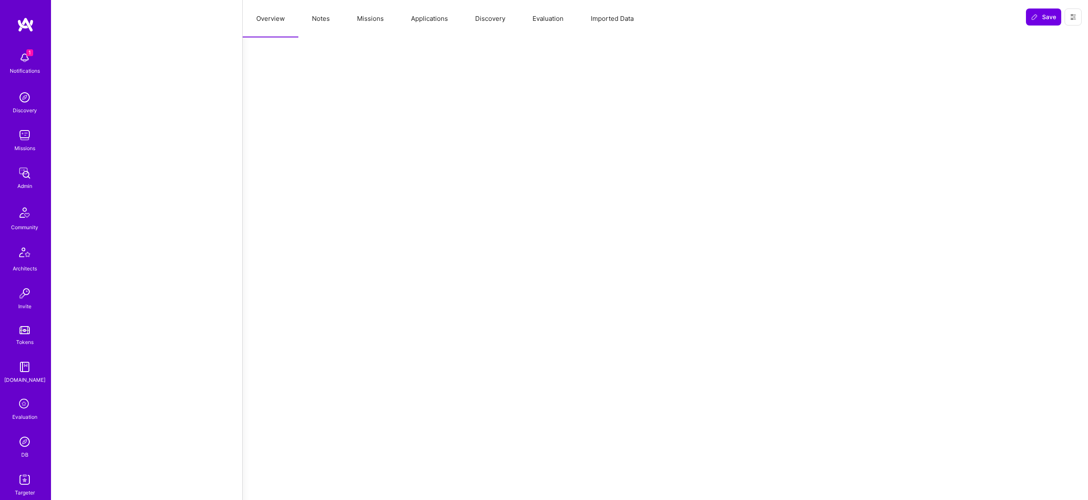
scroll to position [1100, 0]
drag, startPoint x: 388, startPoint y: 9, endPoint x: 374, endPoint y: 11, distance: 13.3
click at [388, 9] on button "Missions" at bounding box center [370, 18] width 54 height 37
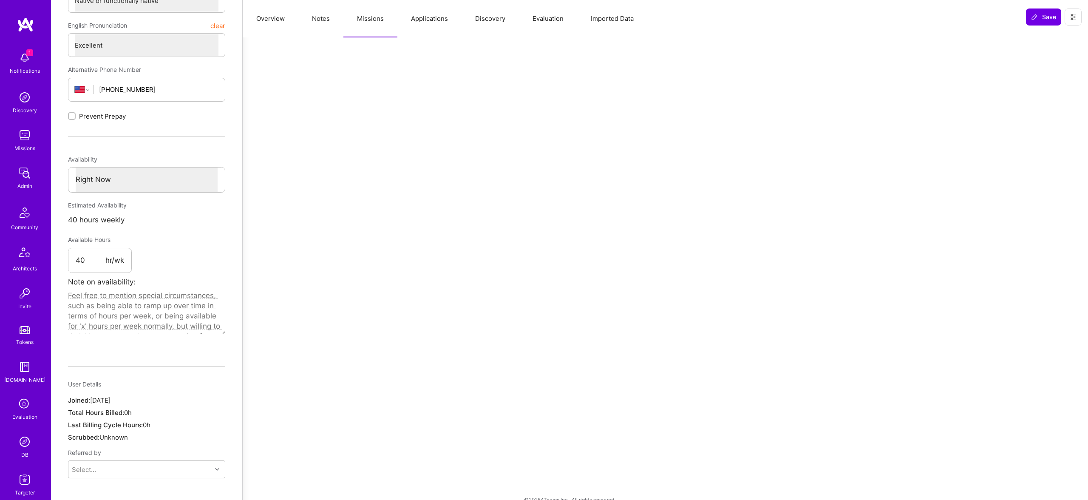
click at [332, 12] on button "Notes" at bounding box center [320, 18] width 45 height 37
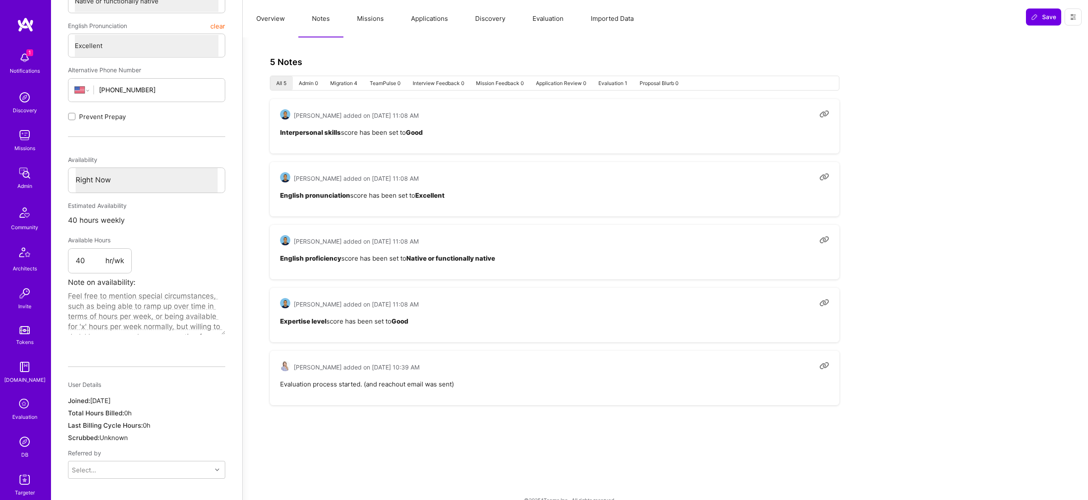
scroll to position [294, 0]
click at [428, 25] on button "Applications" at bounding box center [429, 18] width 64 height 37
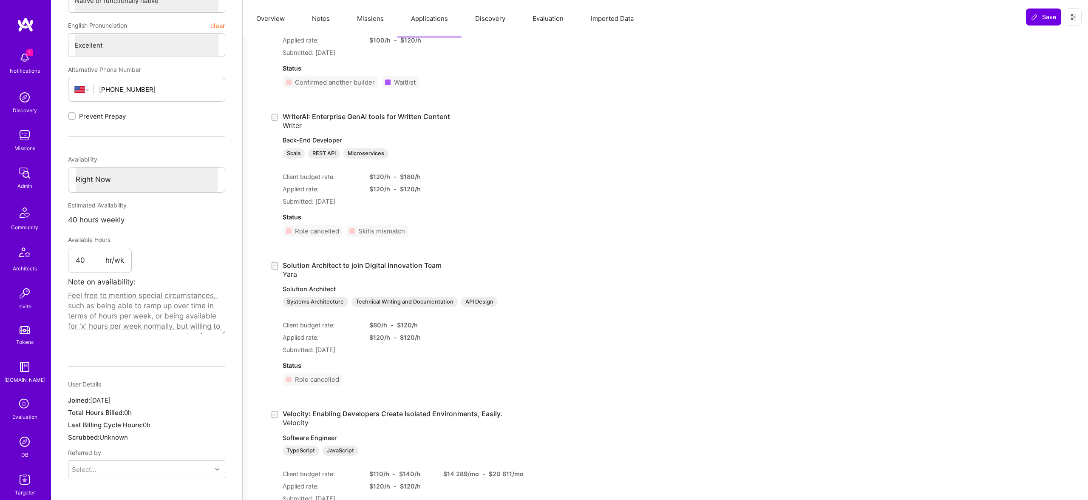
click at [536, 26] on button "Evaluation" at bounding box center [548, 18] width 58 height 37
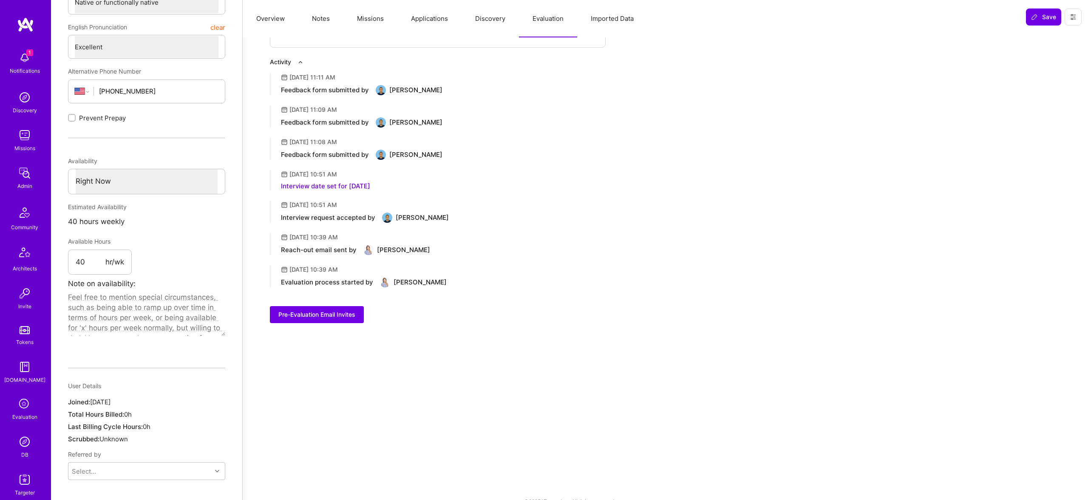
click at [612, 24] on button "Imported Data" at bounding box center [612, 18] width 70 height 37
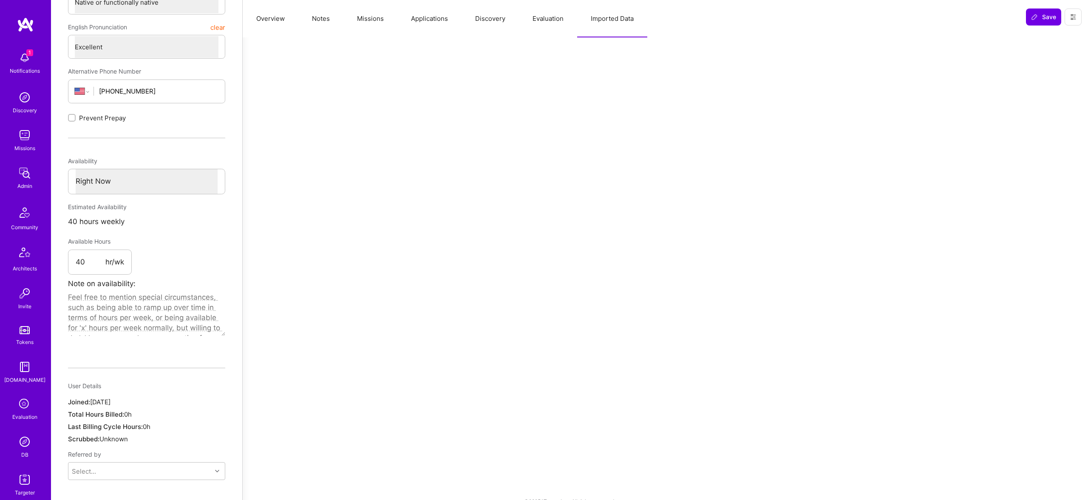
scroll to position [293, 0]
click at [539, 20] on button "Evaluation" at bounding box center [548, 18] width 58 height 37
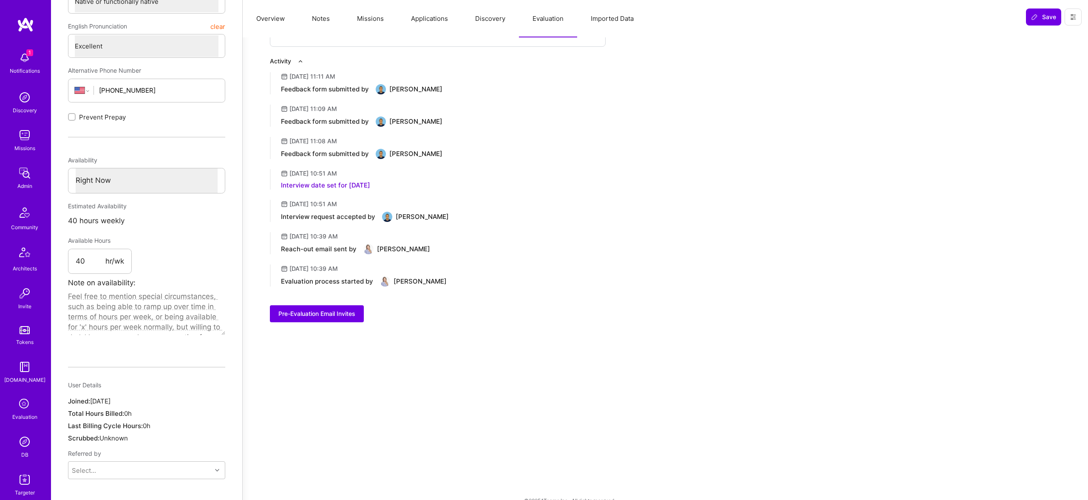
click at [460, 17] on button "Applications" at bounding box center [429, 18] width 64 height 37
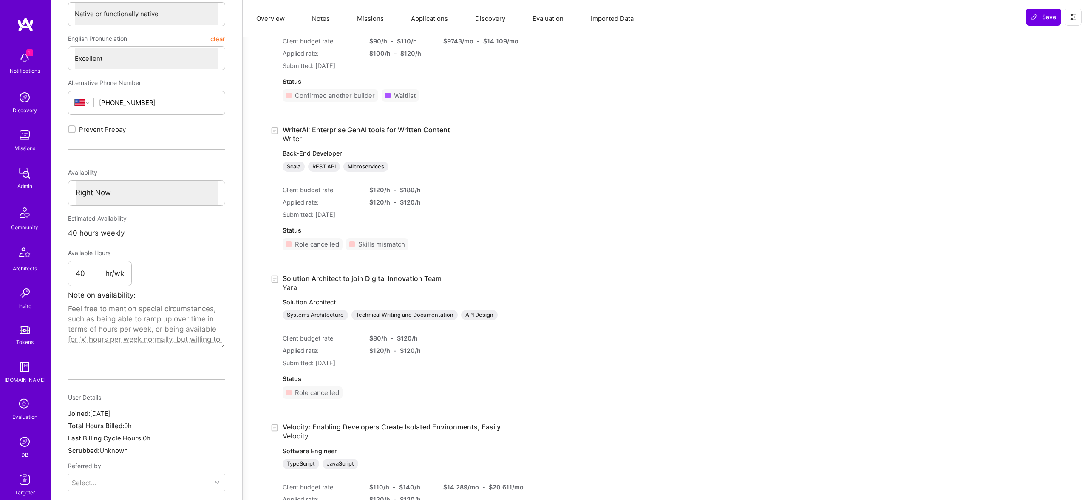
click at [362, 18] on button "Missions" at bounding box center [370, 18] width 54 height 37
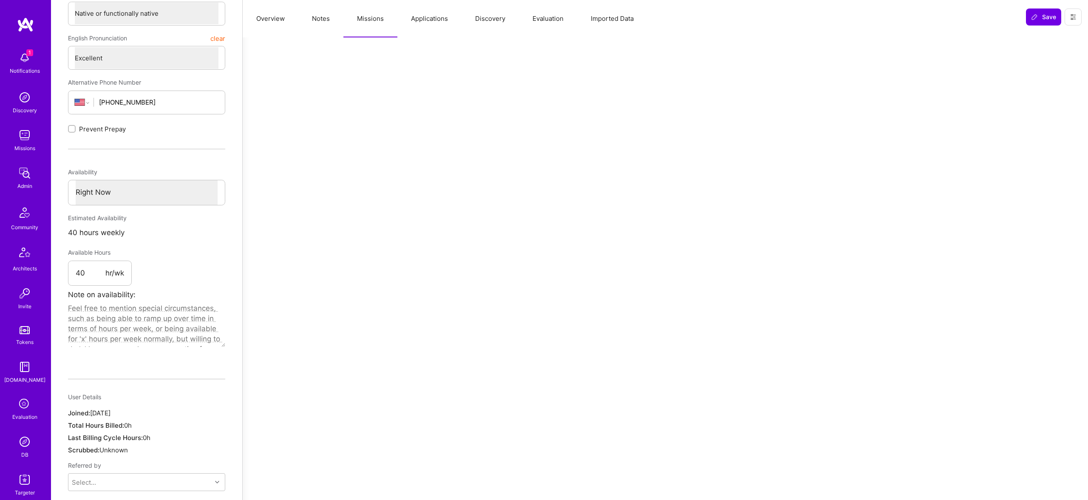
click at [314, 18] on button "Notes" at bounding box center [320, 18] width 45 height 37
type textarea "x"
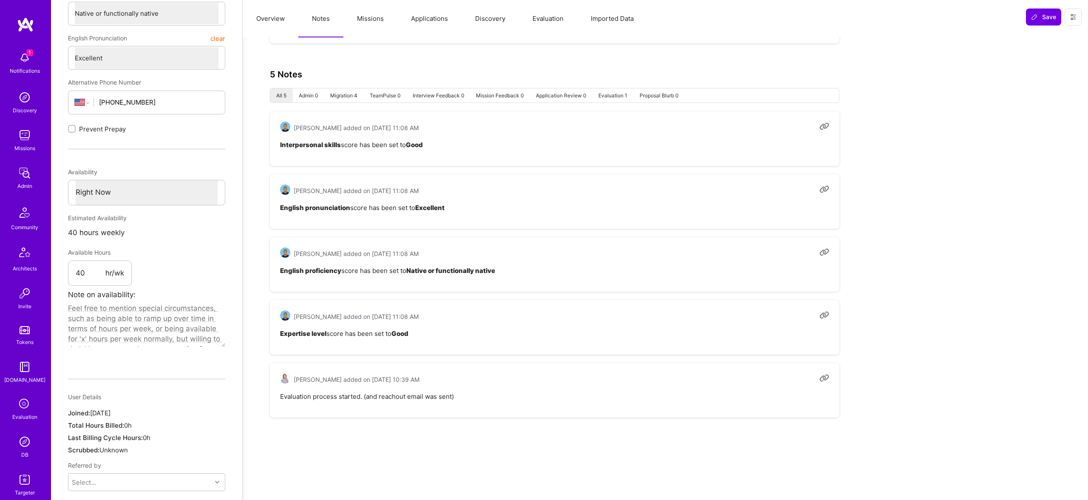
scroll to position [280, 0]
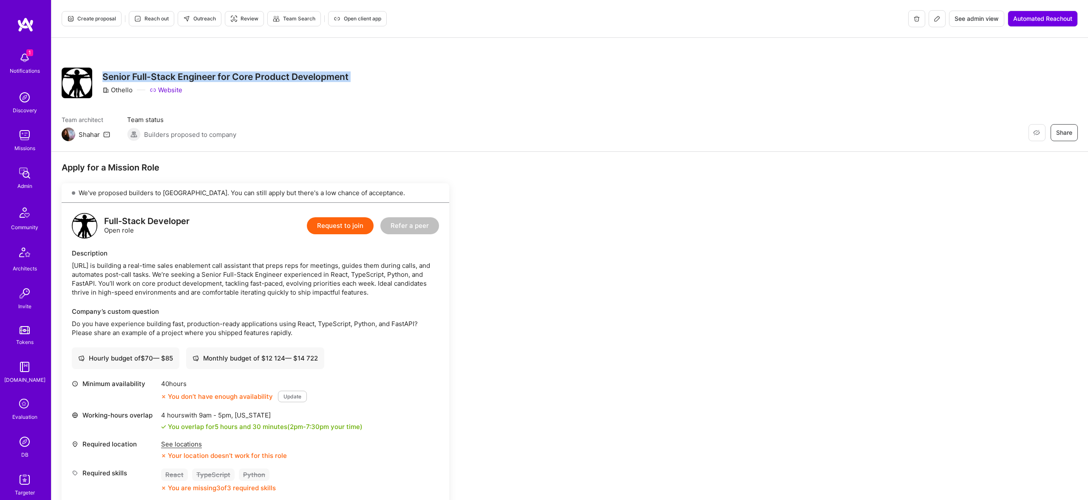
click at [27, 171] on img at bounding box center [24, 172] width 17 height 17
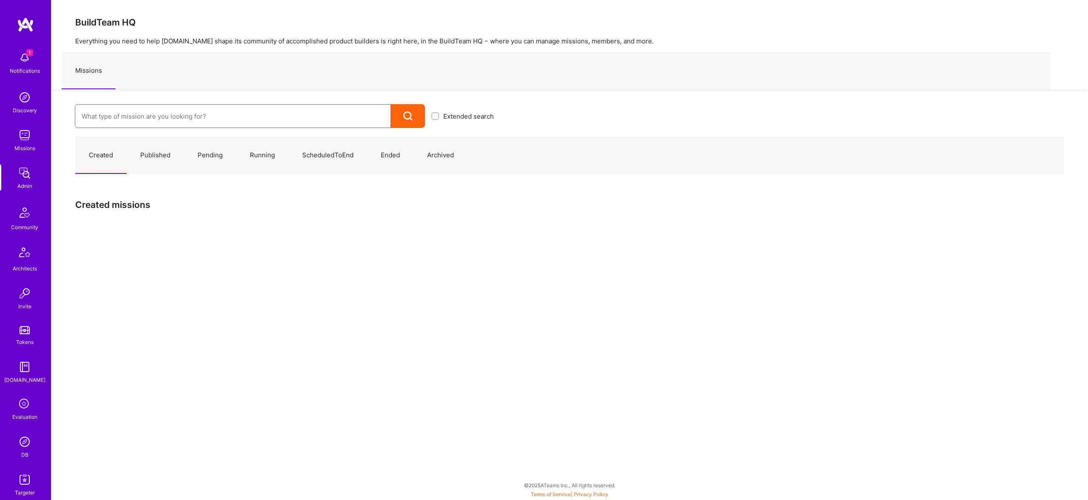
drag, startPoint x: 246, startPoint y: 105, endPoint x: 250, endPoint y: 108, distance: 5.8
click at [246, 105] on input at bounding box center [233, 116] width 303 height 22
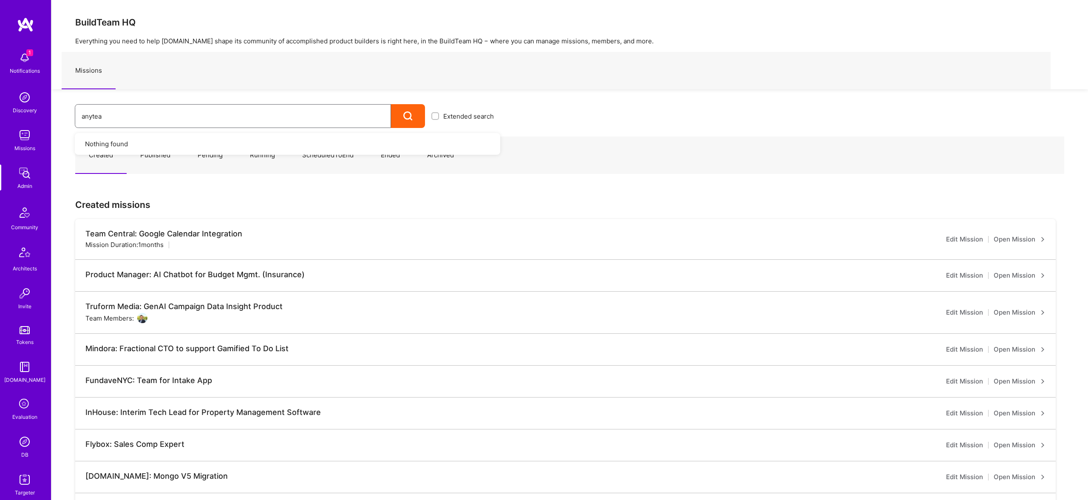
type input "anyteam"
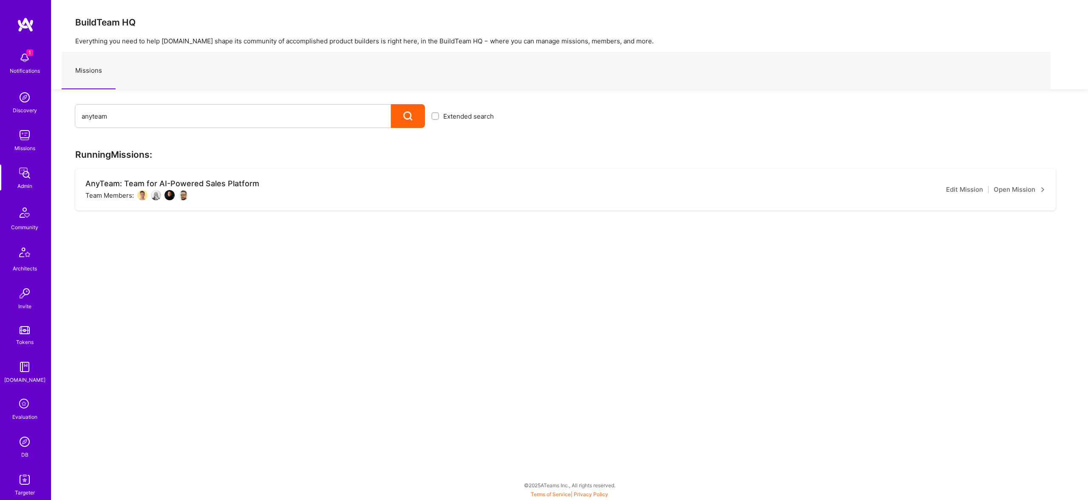
click at [1018, 189] on link "Open Mission" at bounding box center [1020, 189] width 52 height 10
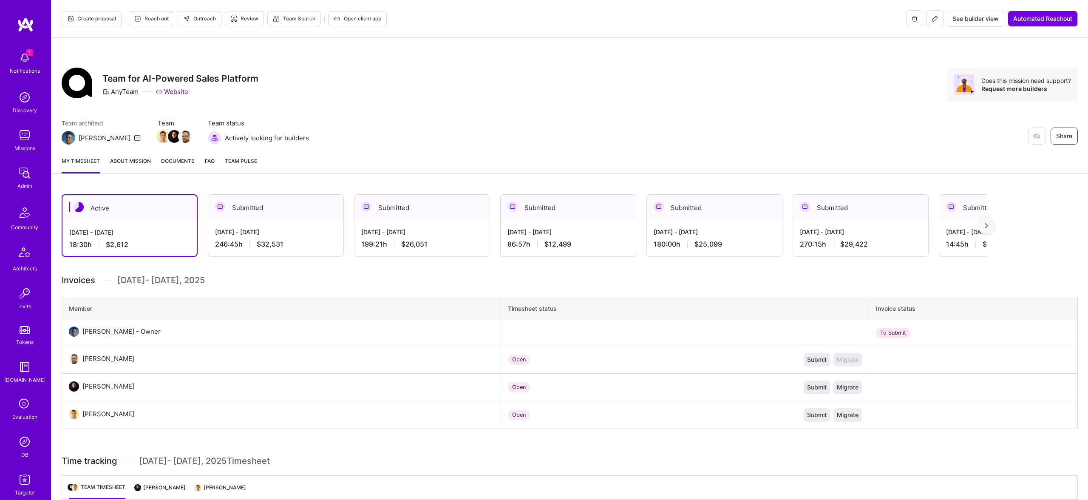
click at [146, 166] on link "About Mission" at bounding box center [130, 164] width 41 height 17
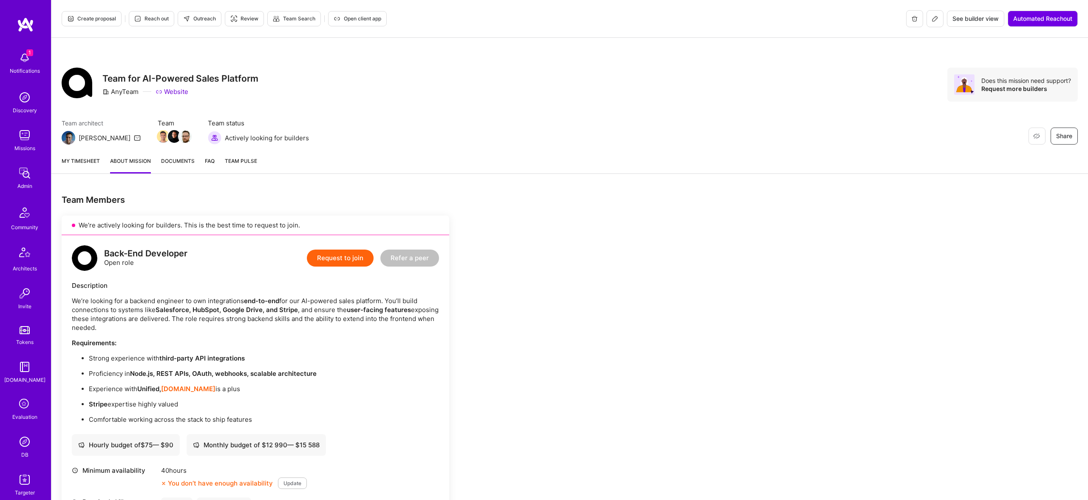
drag, startPoint x: 933, startPoint y: 20, endPoint x: 764, endPoint y: 106, distance: 190.5
click at [933, 20] on icon at bounding box center [935, 18] width 7 height 7
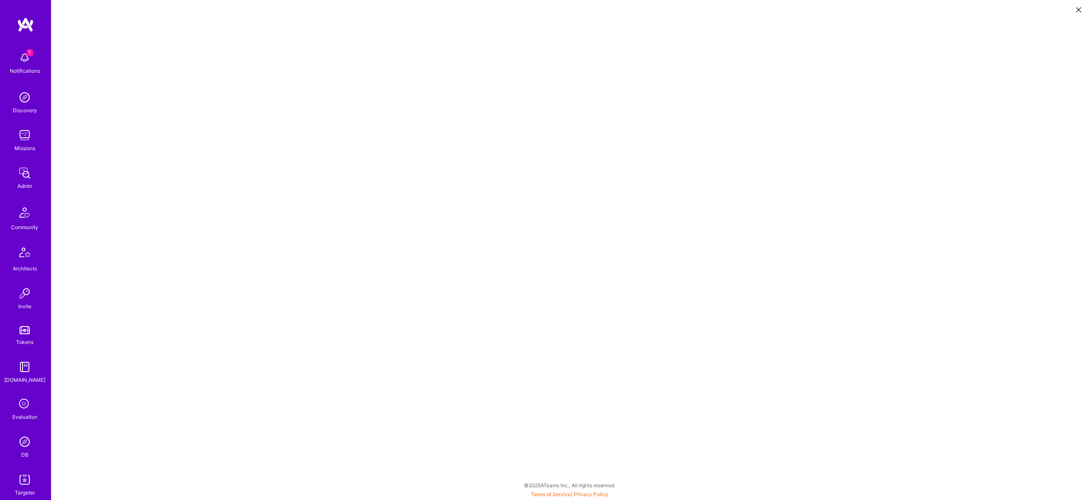
scroll to position [1, 0]
click at [1074, 13] on button at bounding box center [1079, 9] width 10 height 14
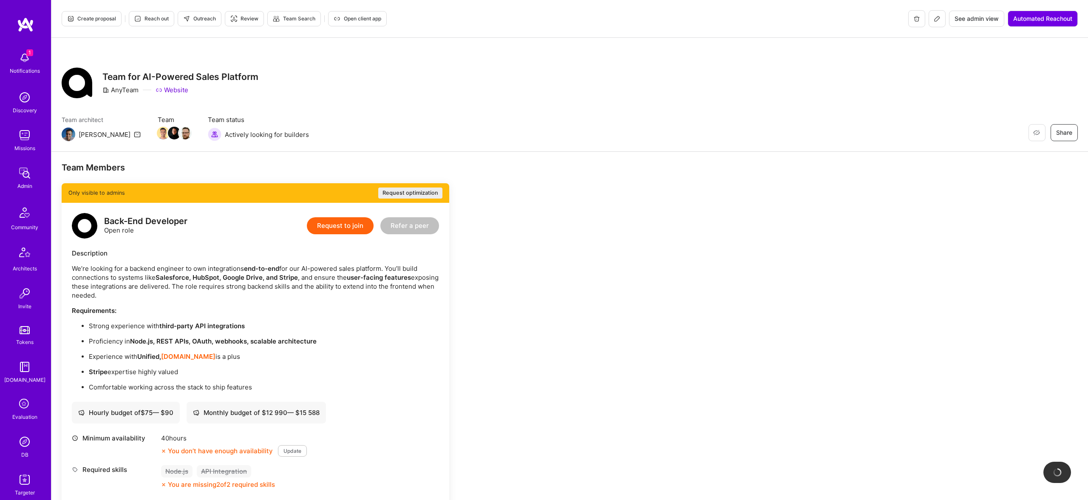
click at [941, 17] on button at bounding box center [937, 18] width 17 height 17
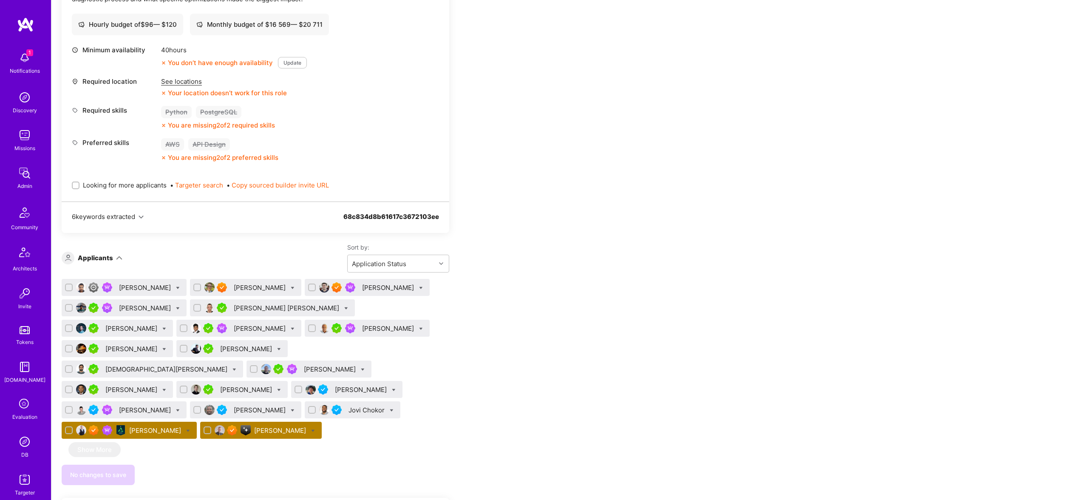
scroll to position [829, 0]
